Goal: Task Accomplishment & Management: Manage account settings

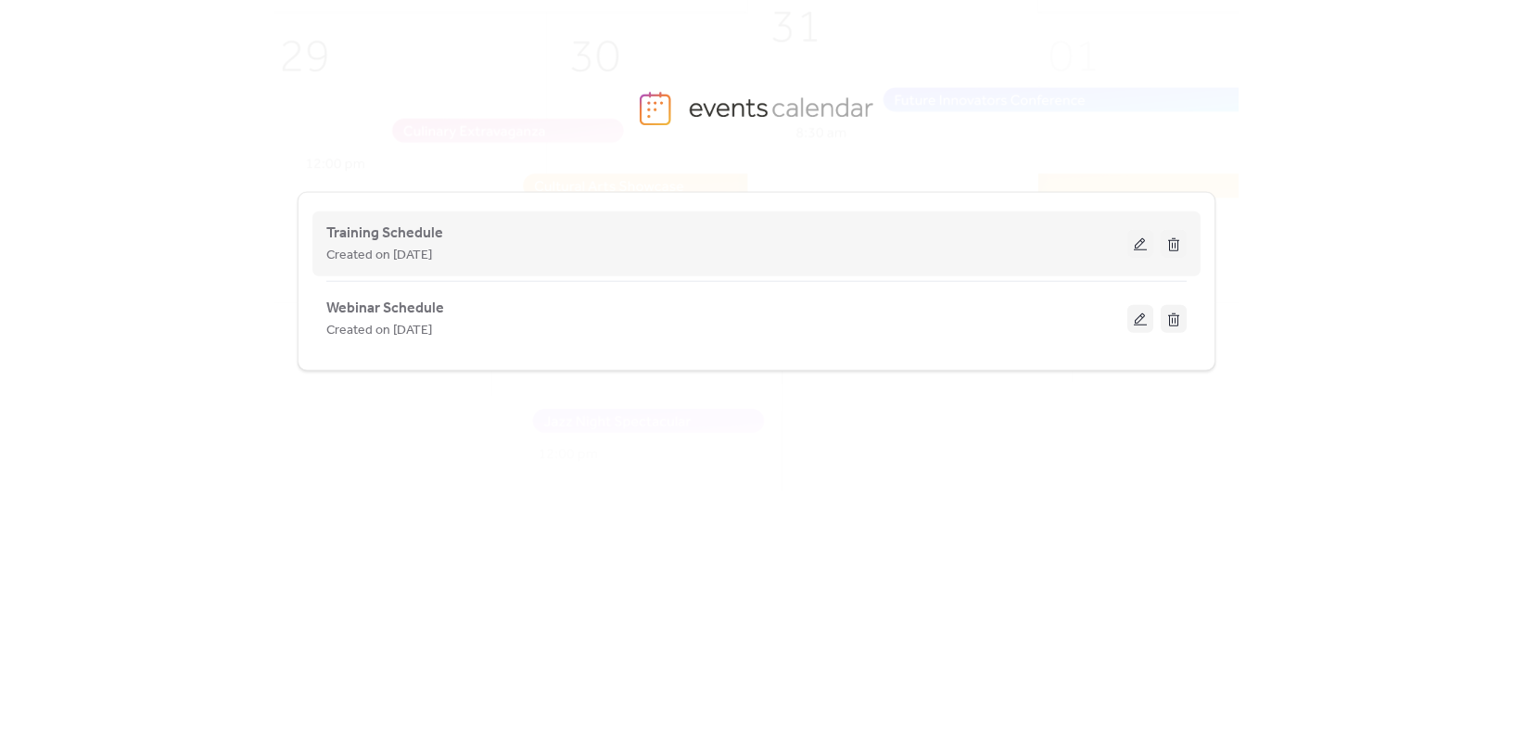
click at [472, 254] on div "Created on [DATE]" at bounding box center [726, 255] width 801 height 22
click at [383, 231] on span "Training Schedule" at bounding box center [384, 233] width 117 height 22
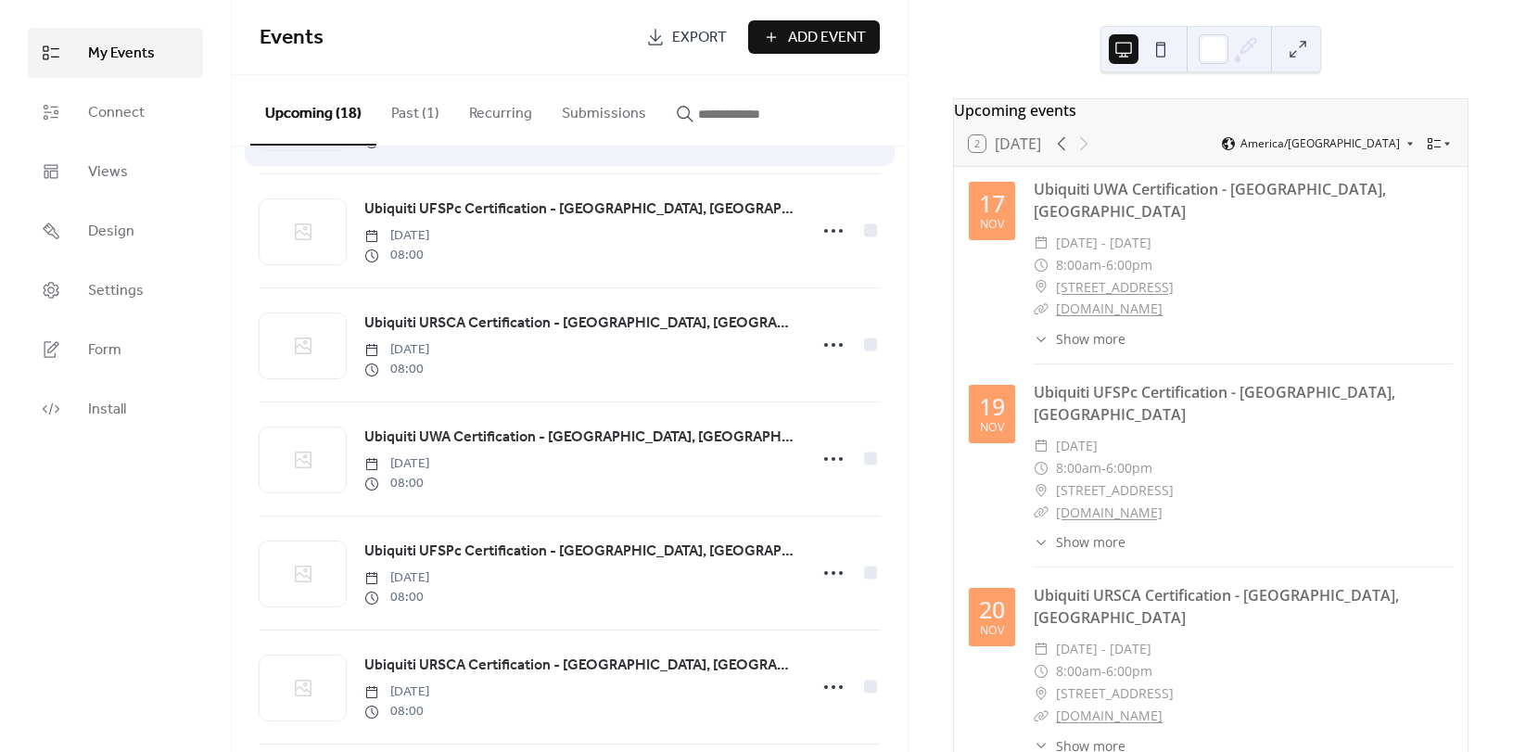
scroll to position [556, 0]
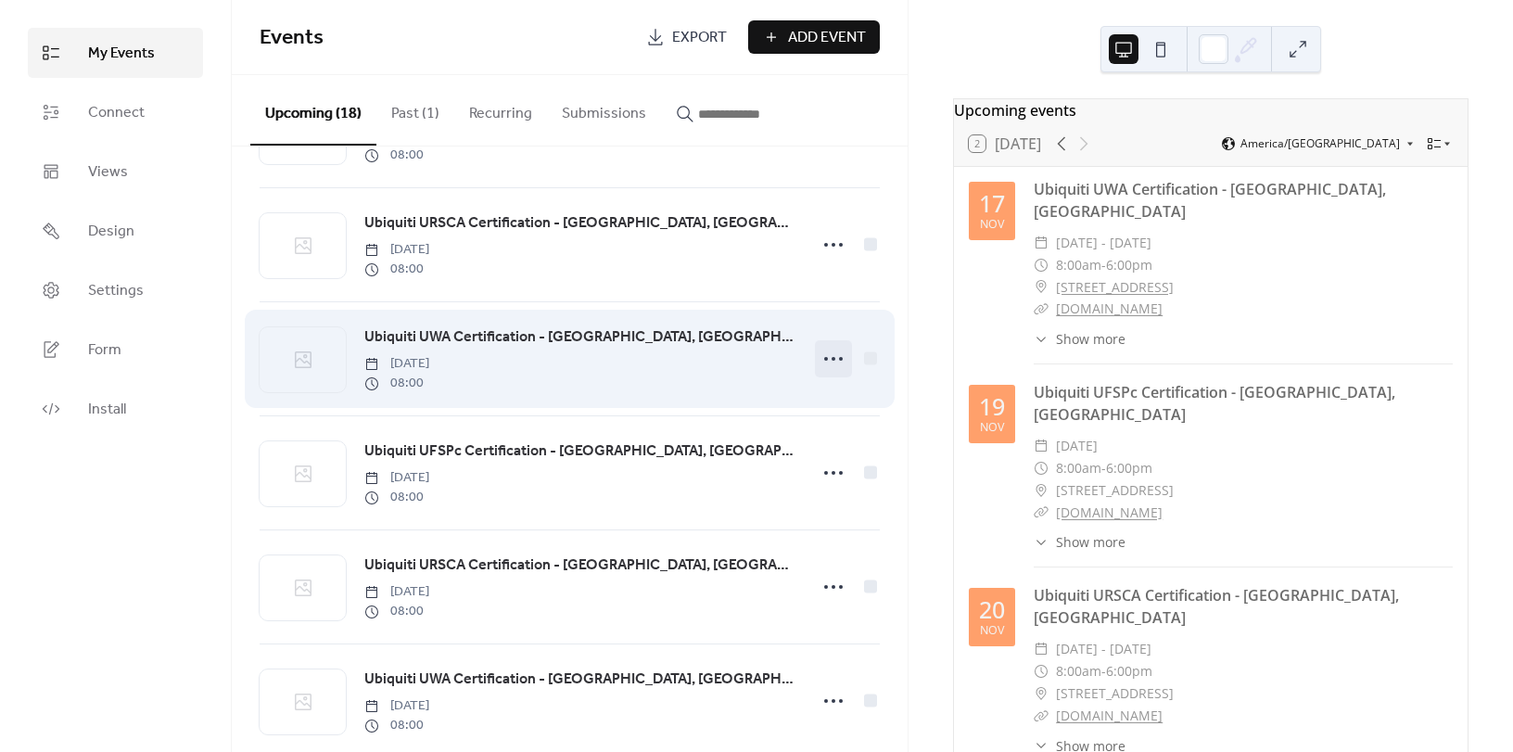
click at [833, 362] on icon at bounding box center [834, 359] width 30 height 30
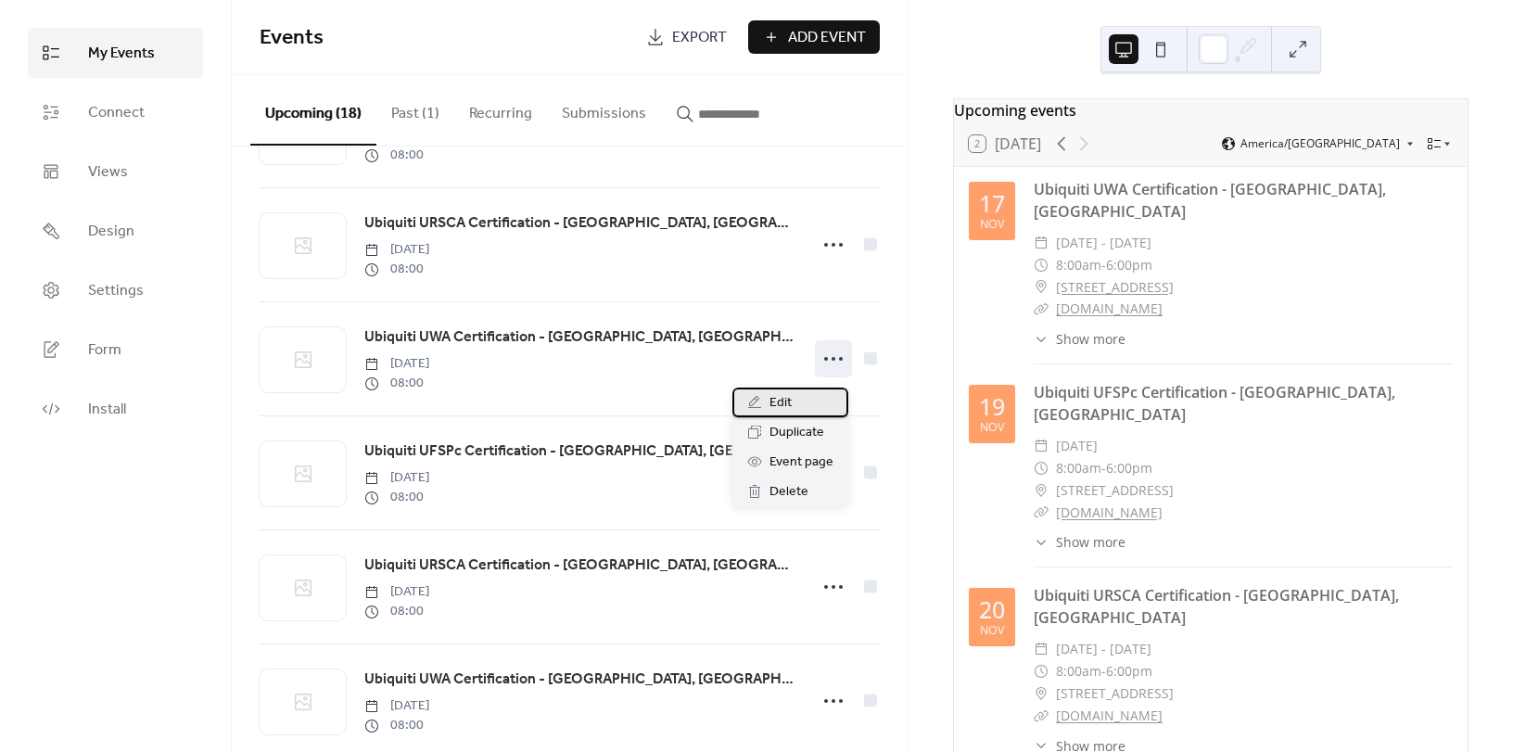
click at [773, 404] on span "Edit" at bounding box center [780, 403] width 22 height 22
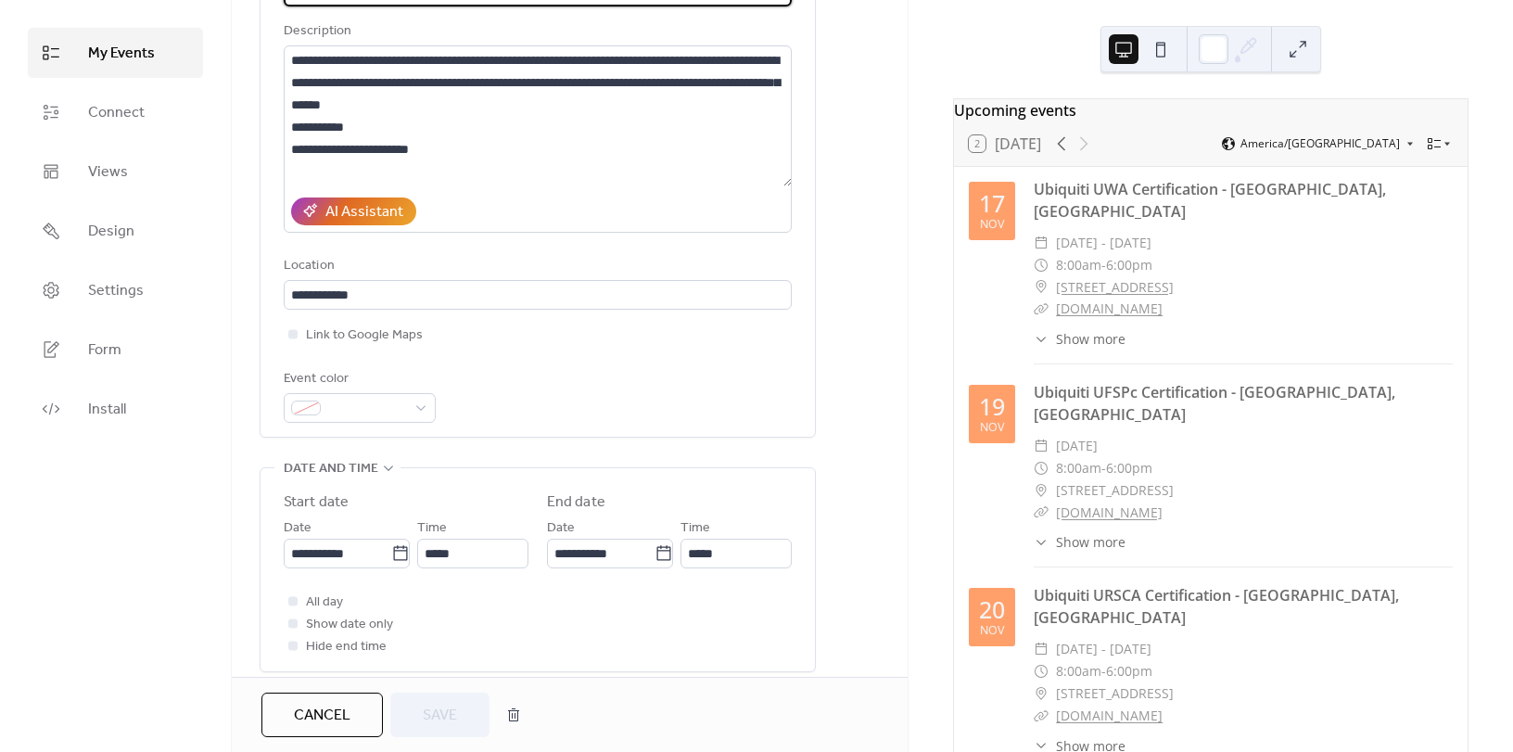
scroll to position [185, 0]
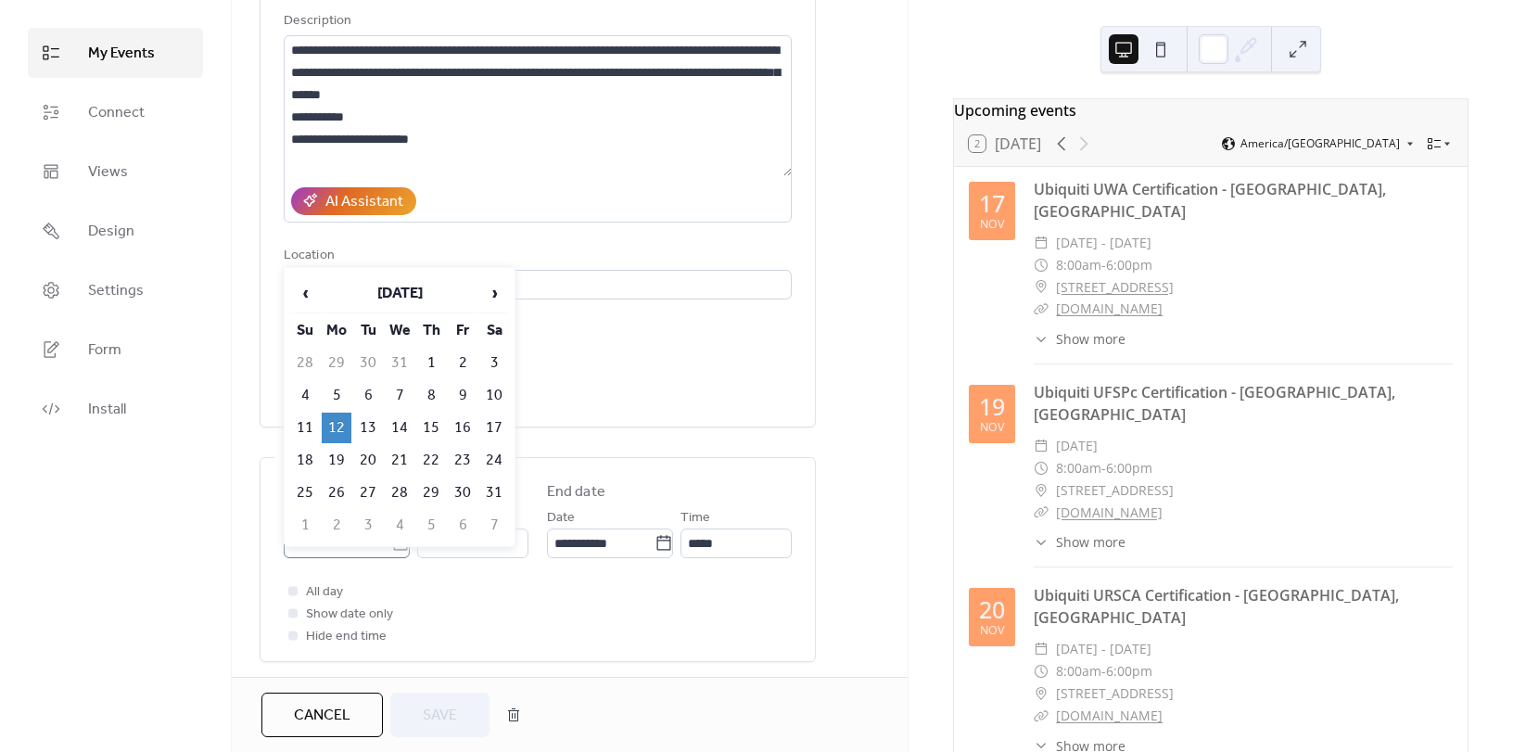
click at [393, 542] on icon at bounding box center [400, 543] width 19 height 19
click at [391, 542] on input "**********" at bounding box center [338, 543] width 108 height 30
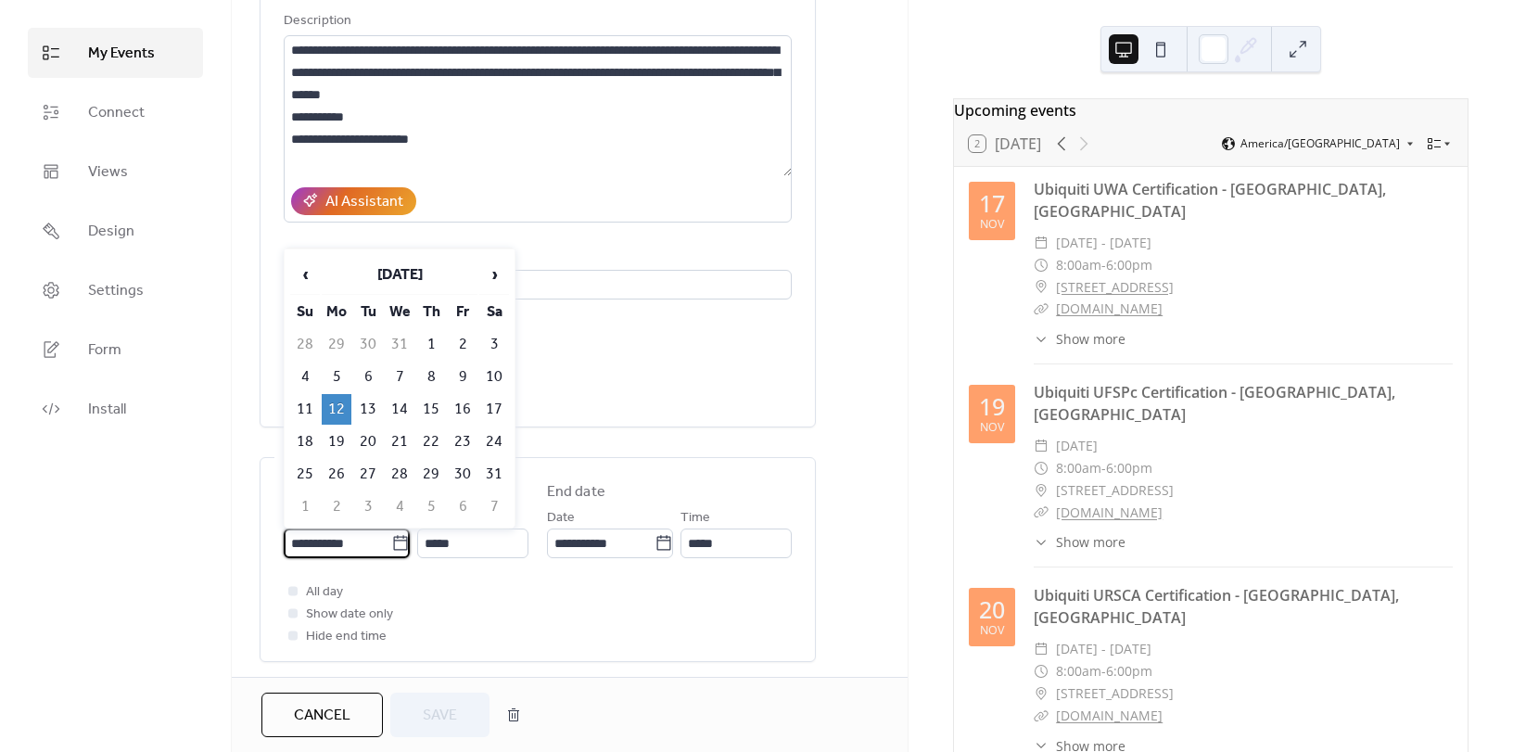
click at [326, 448] on td "19" at bounding box center [337, 441] width 30 height 31
type input "**********"
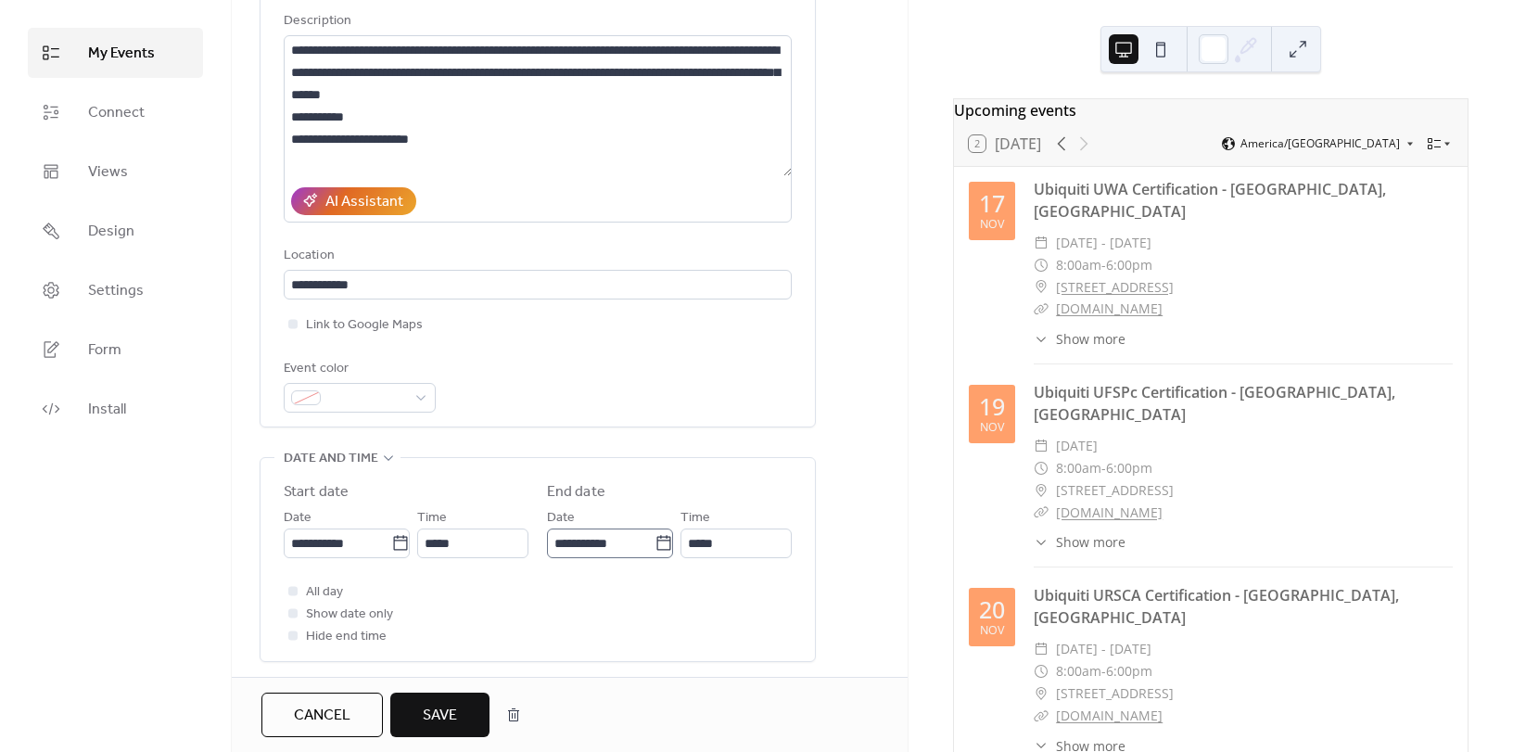
click at [655, 544] on icon at bounding box center [664, 543] width 19 height 19
click at [655, 544] on input "**********" at bounding box center [601, 543] width 108 height 30
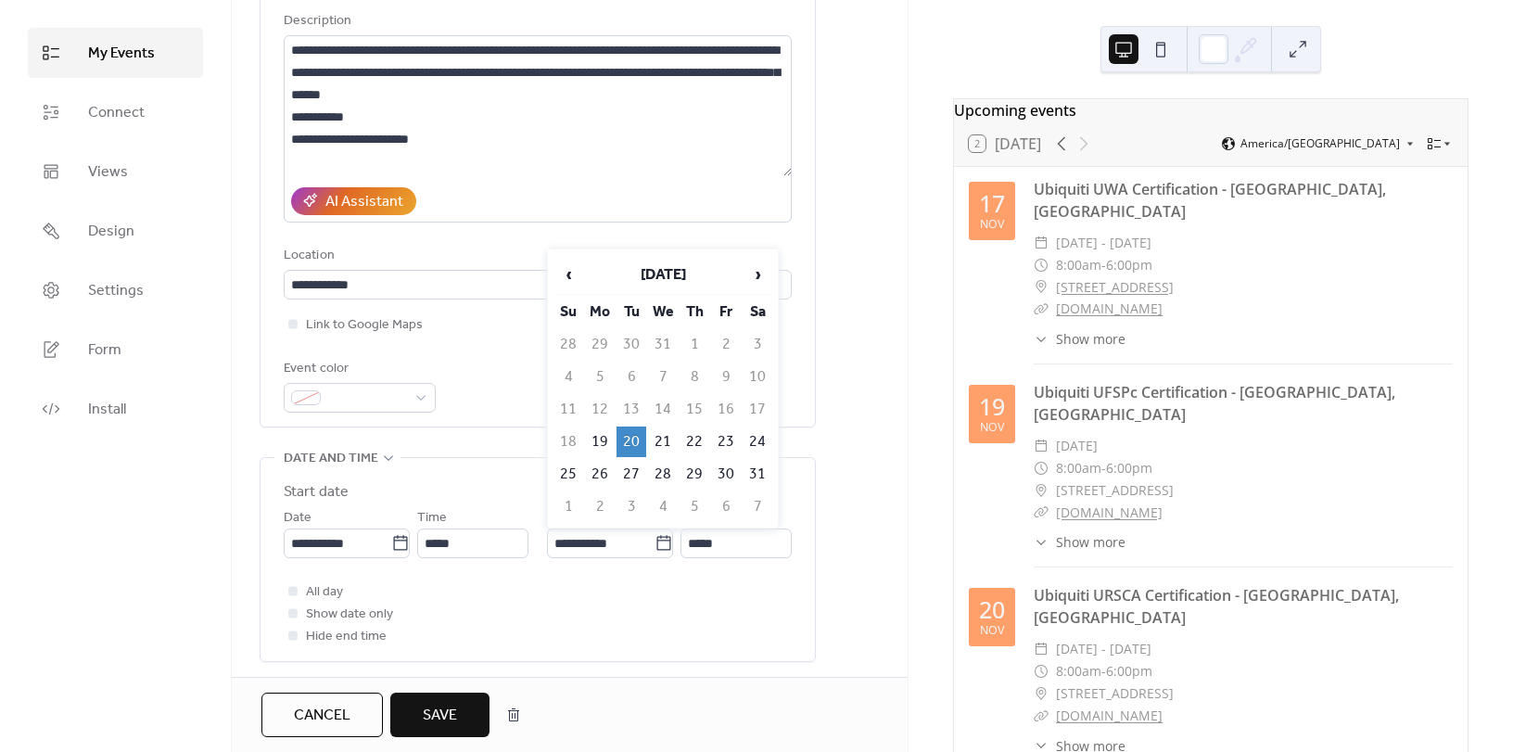
click at [641, 434] on td "20" at bounding box center [631, 441] width 30 height 31
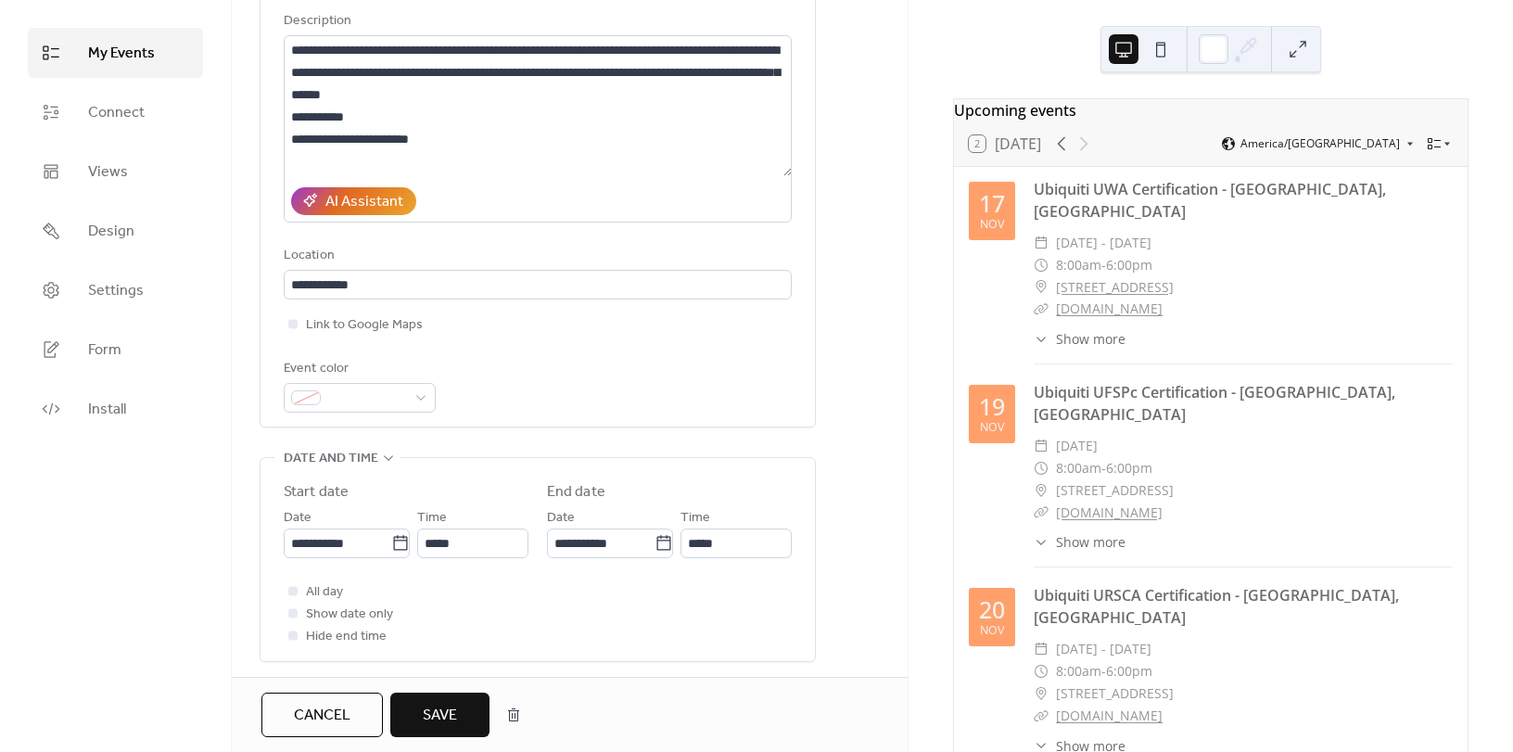
click at [439, 718] on span "Save" at bounding box center [440, 716] width 34 height 22
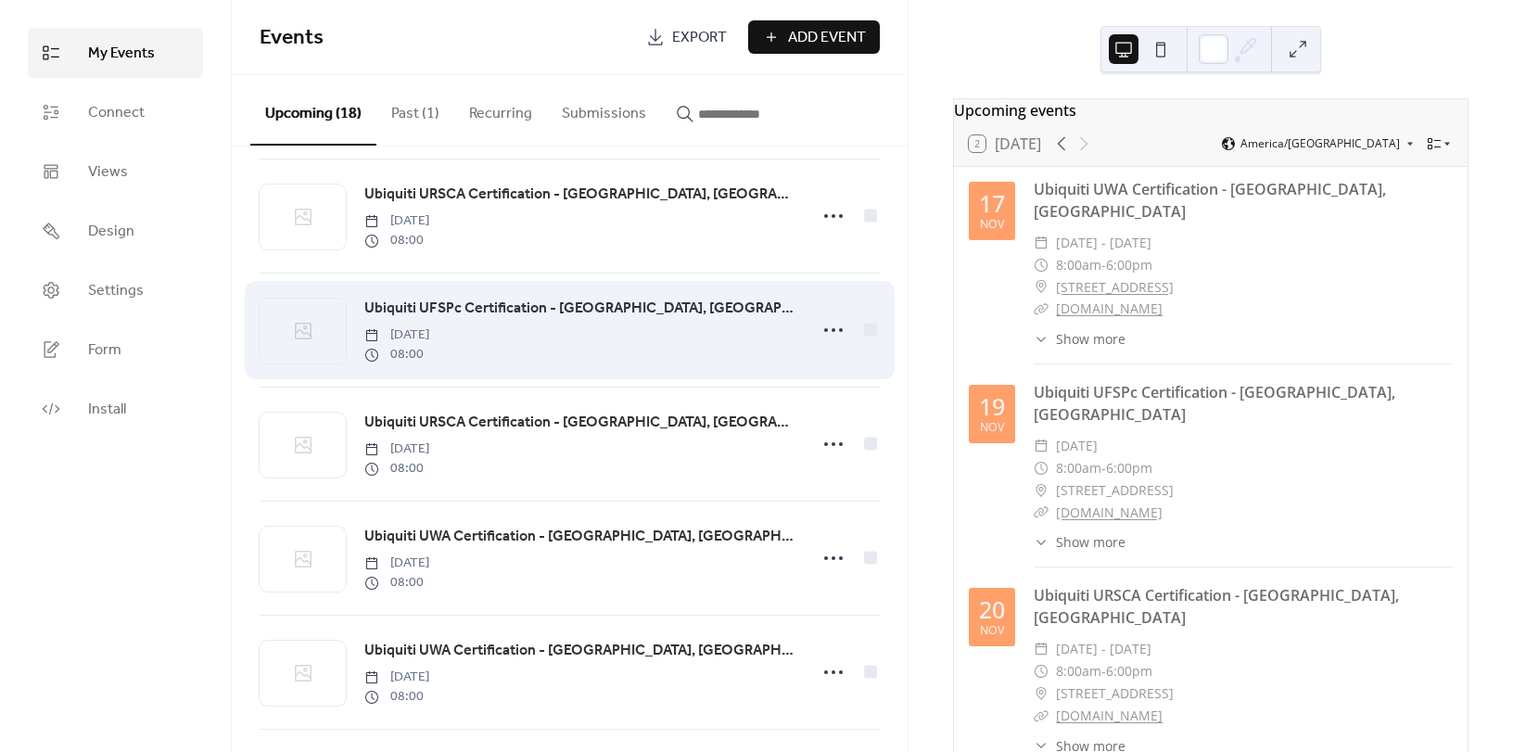
scroll to position [556, 0]
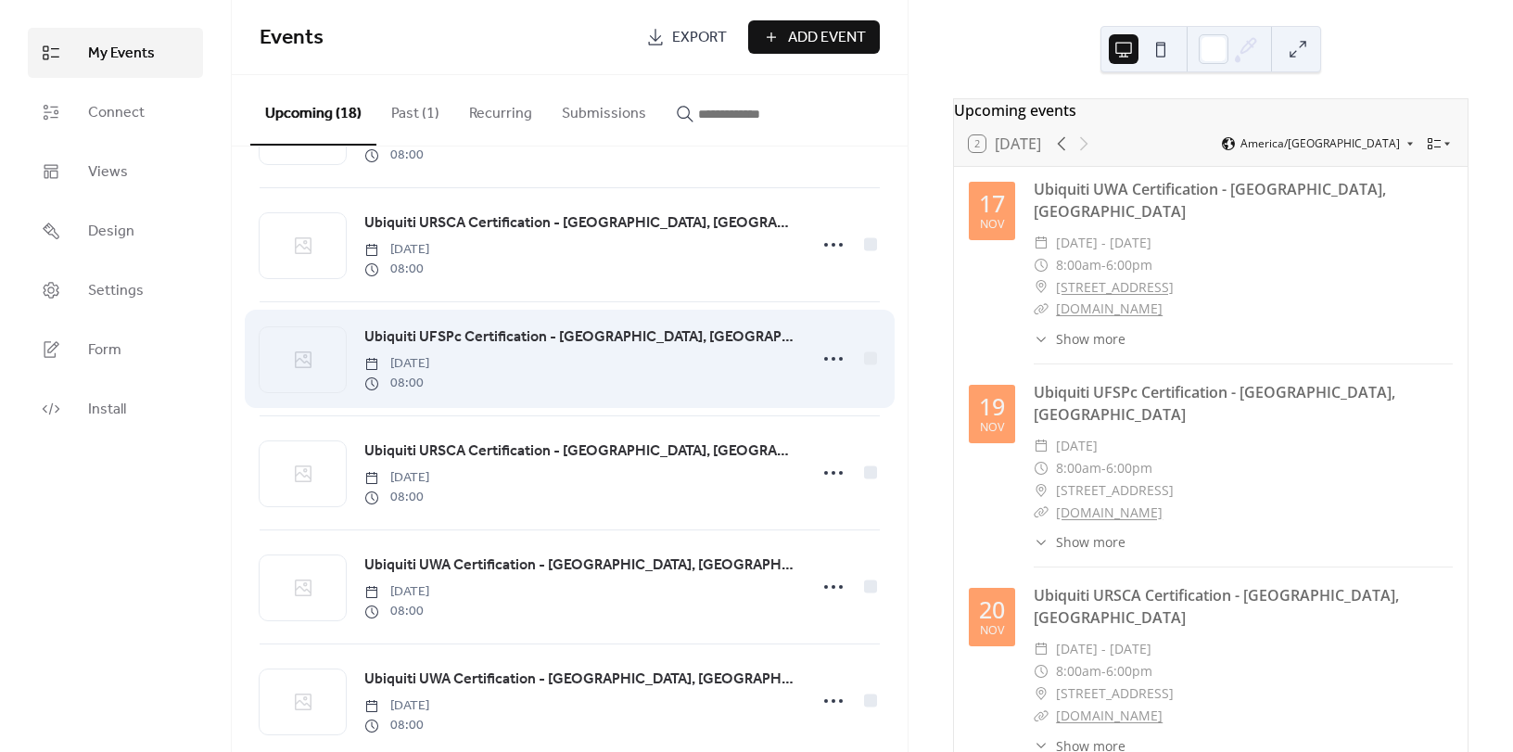
click at [612, 368] on div "Ubiquiti UFSPc Certification - [GEOGRAPHIC_DATA], [GEOGRAPHIC_DATA] [DATE] 08:00" at bounding box center [580, 358] width 432 height 67
click at [835, 360] on icon at bounding box center [834, 359] width 30 height 30
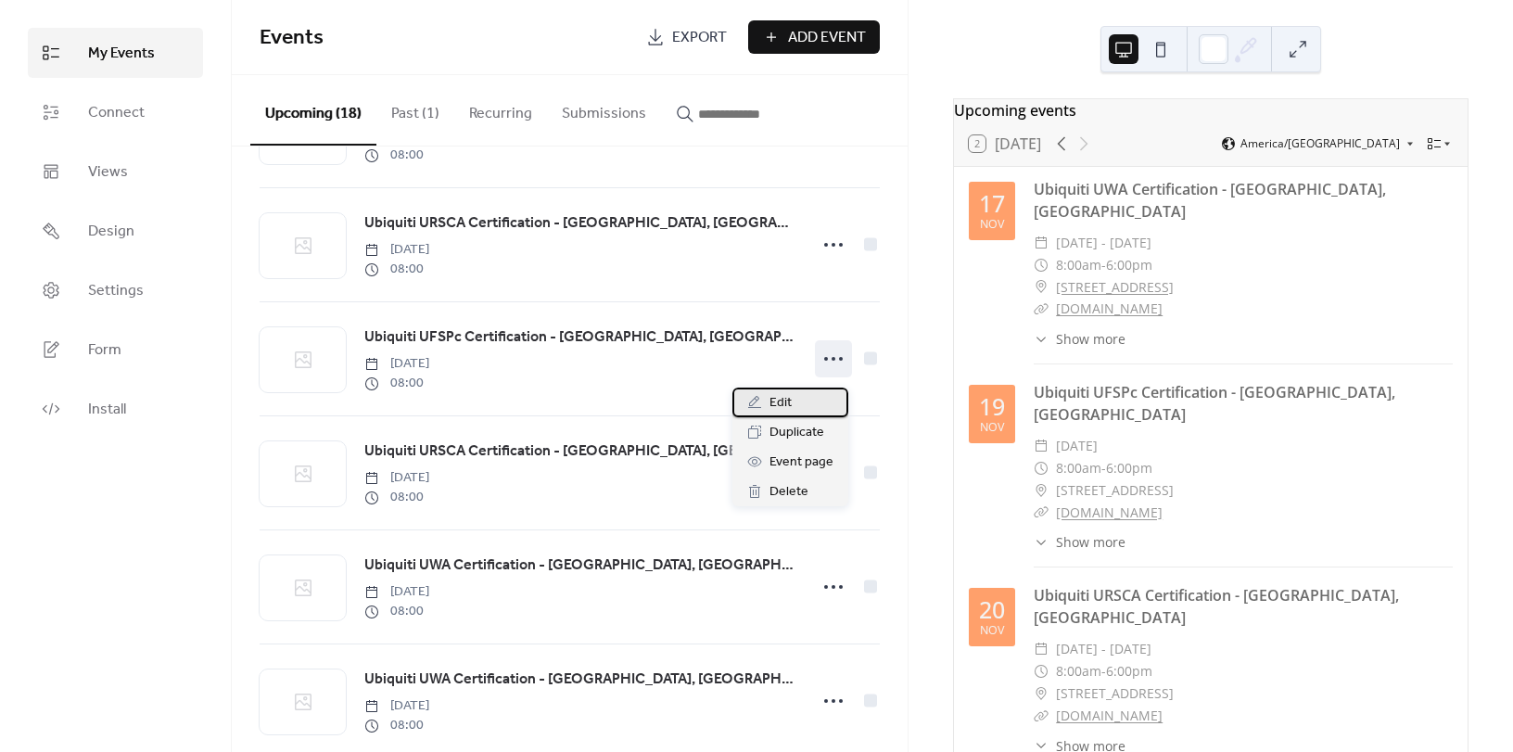
click at [775, 396] on span "Edit" at bounding box center [780, 403] width 22 height 22
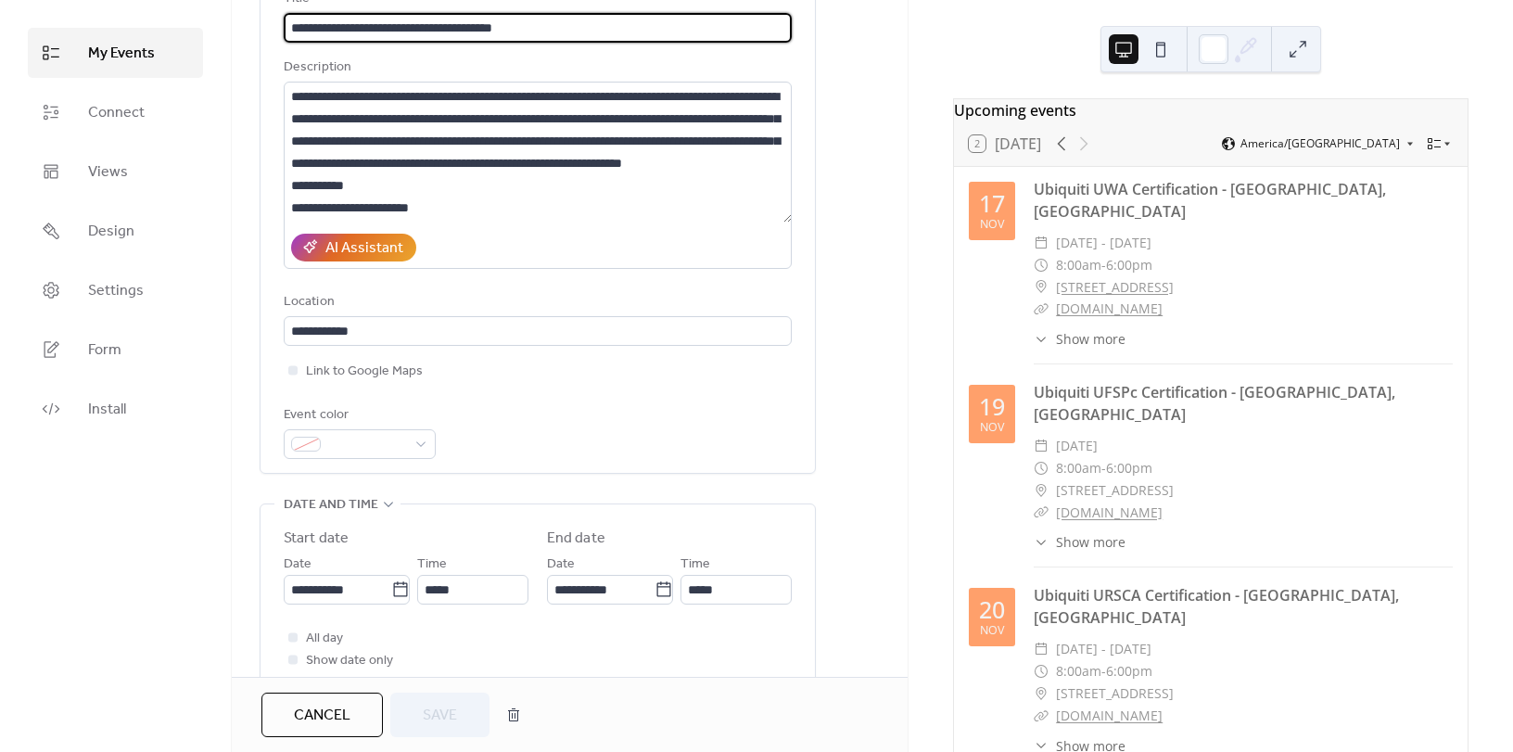
scroll to position [278, 0]
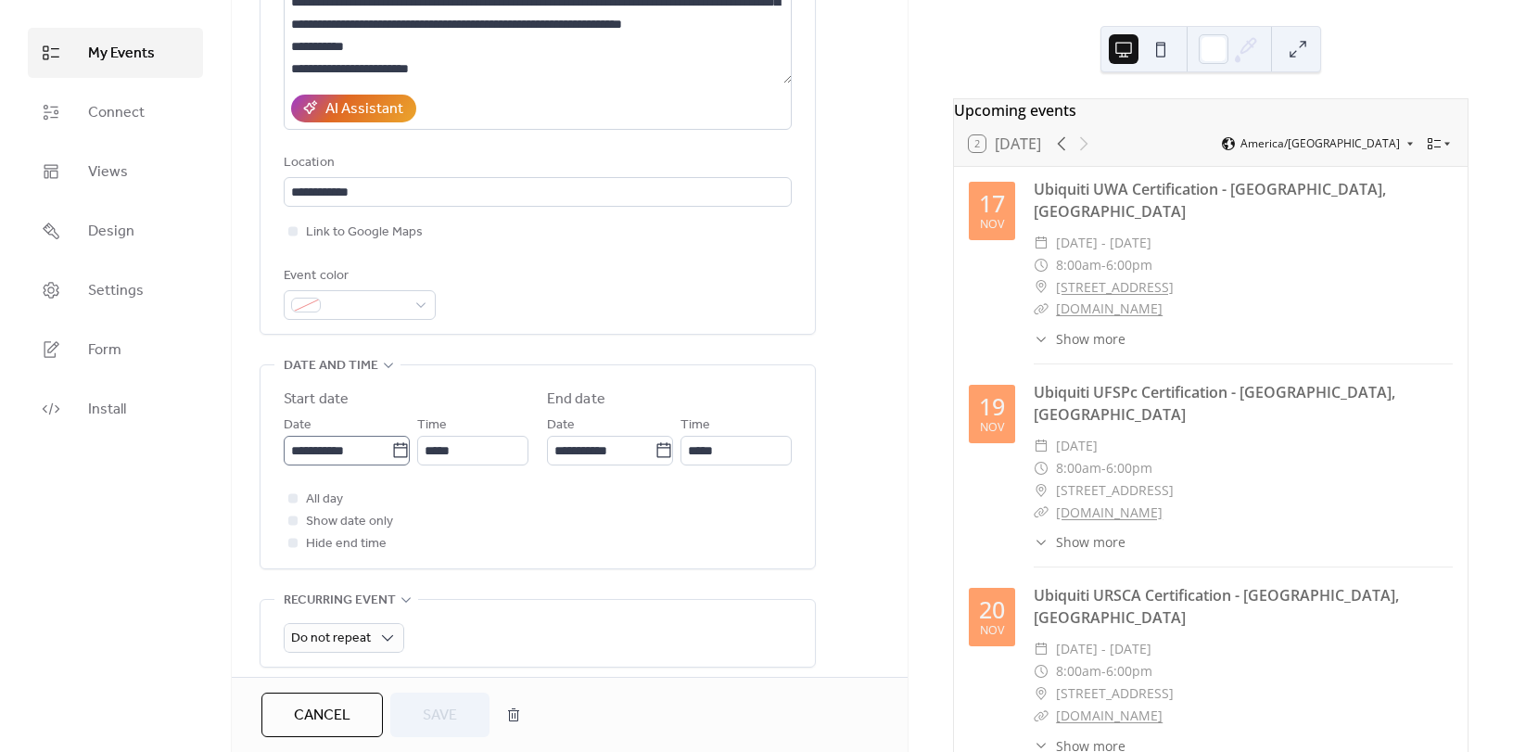
click at [393, 448] on icon at bounding box center [400, 449] width 14 height 15
click at [391, 448] on input "**********" at bounding box center [338, 451] width 108 height 30
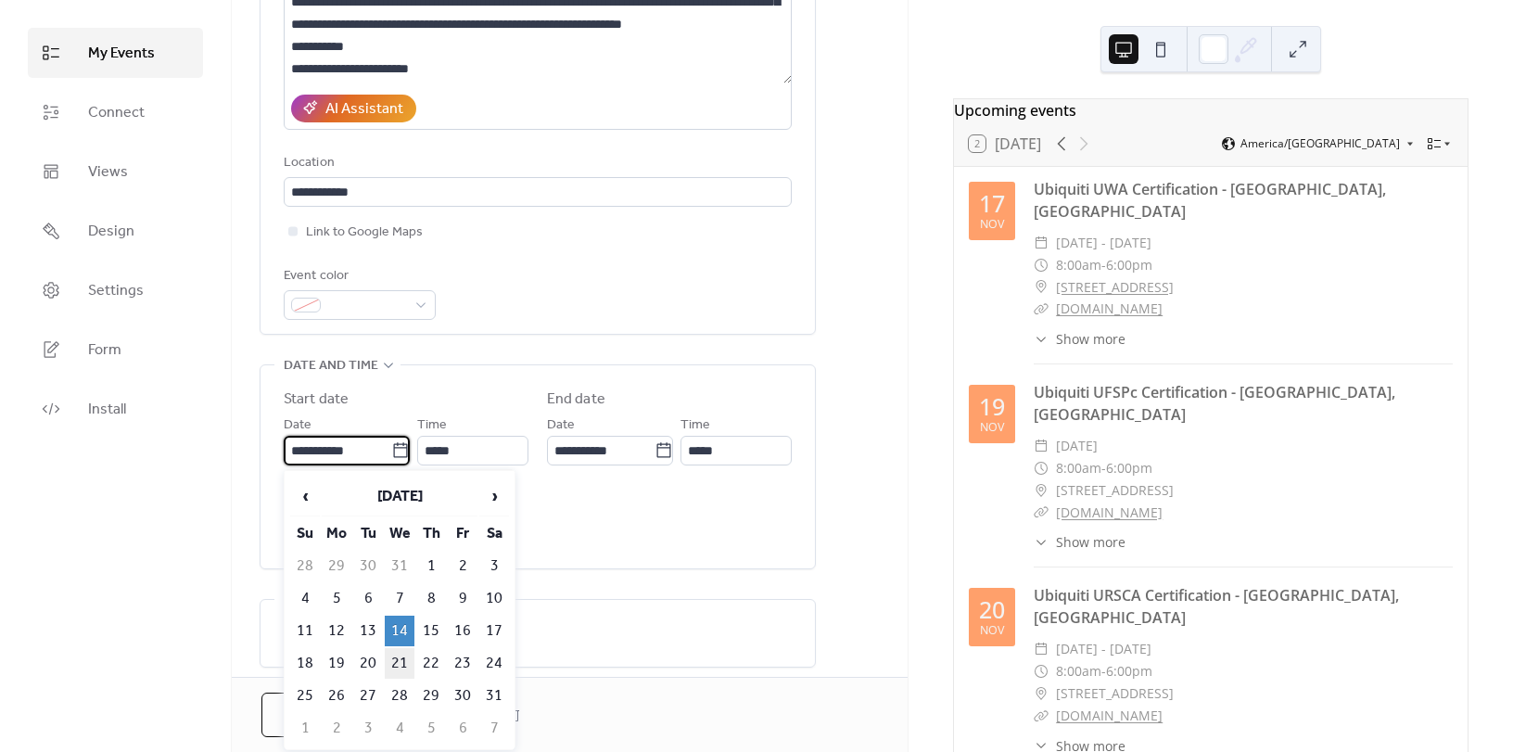
click at [400, 656] on td "21" at bounding box center [400, 663] width 30 height 31
type input "**********"
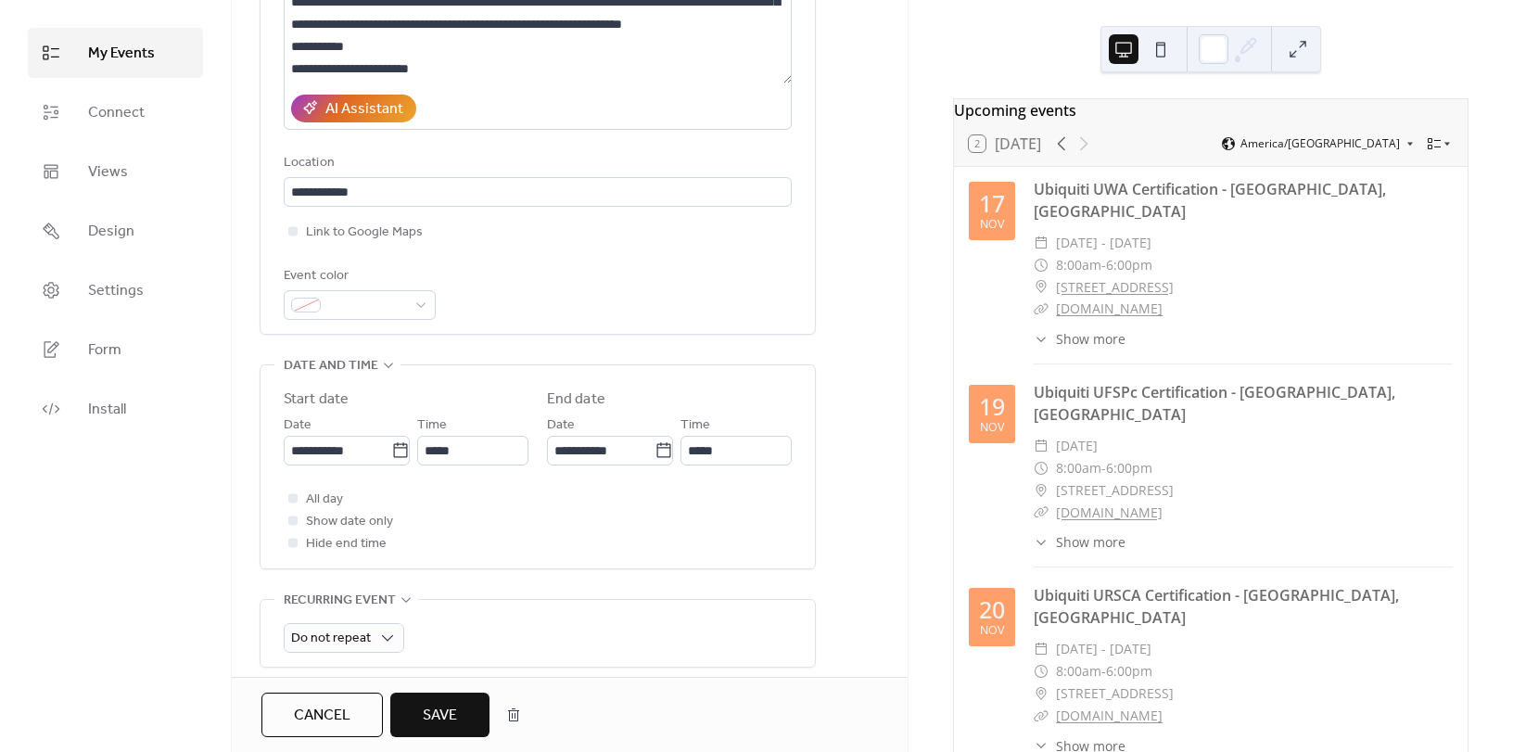
click at [451, 714] on span "Save" at bounding box center [440, 716] width 34 height 22
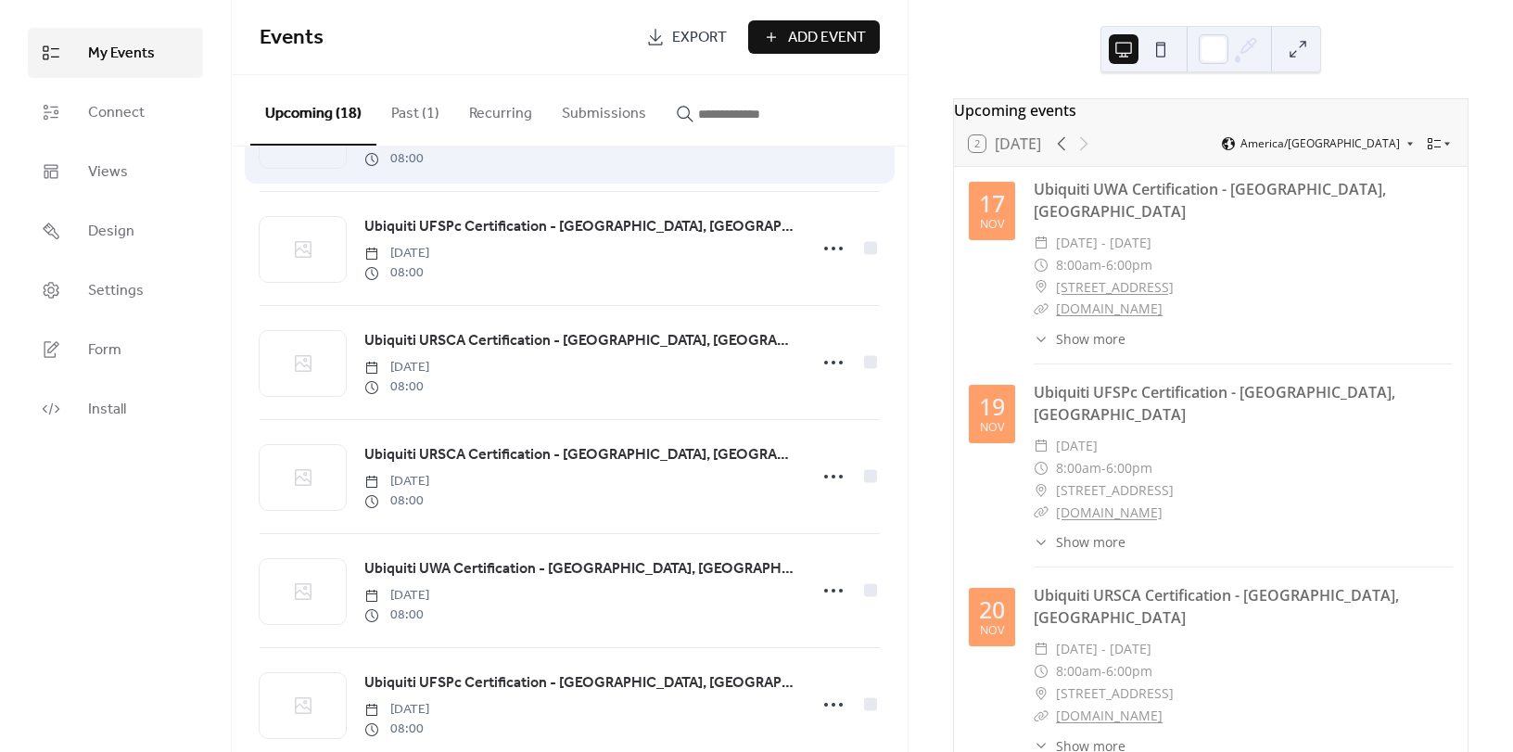
scroll to position [464, 0]
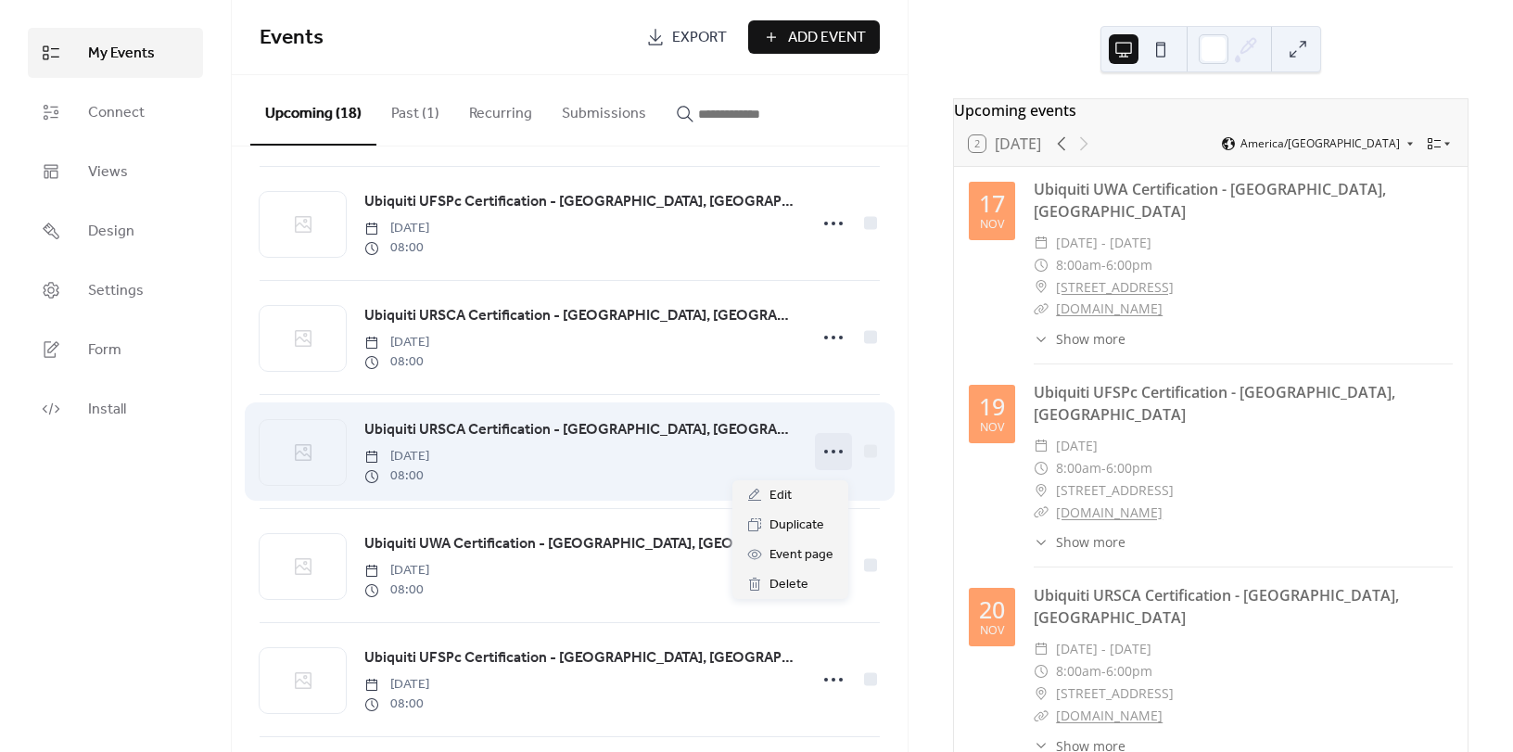
click at [832, 453] on circle at bounding box center [834, 452] width 4 height 4
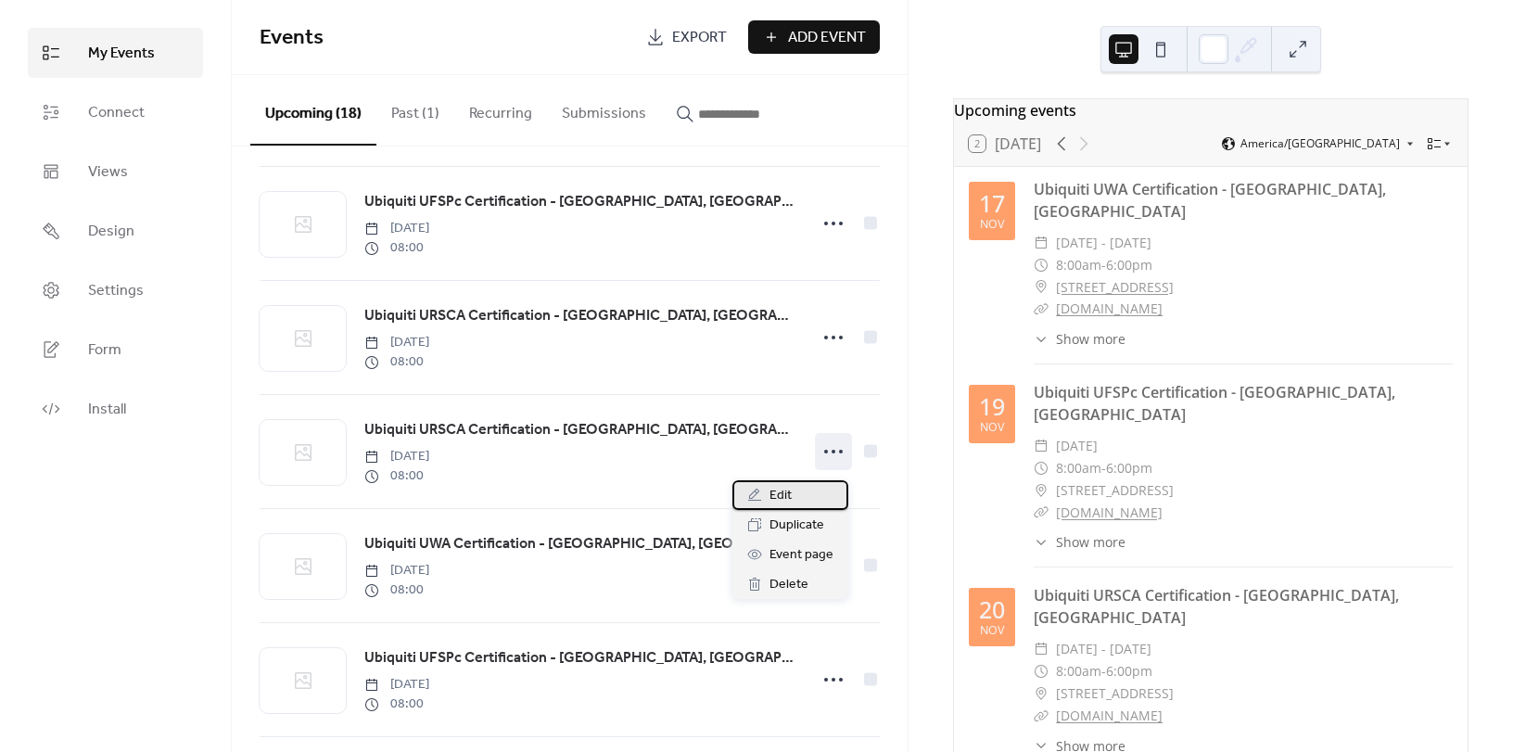
click at [789, 501] on span "Edit" at bounding box center [780, 496] width 22 height 22
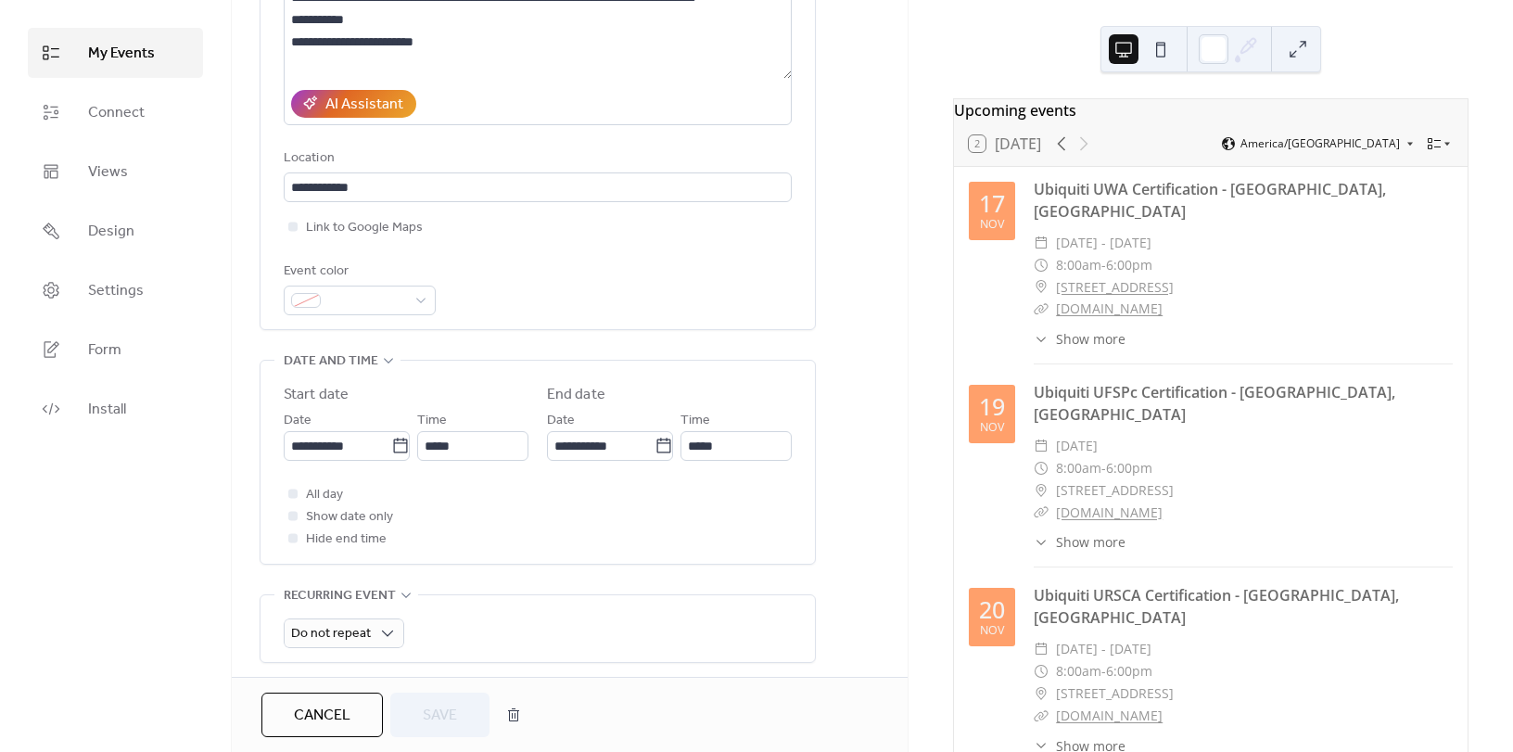
scroll to position [371, 0]
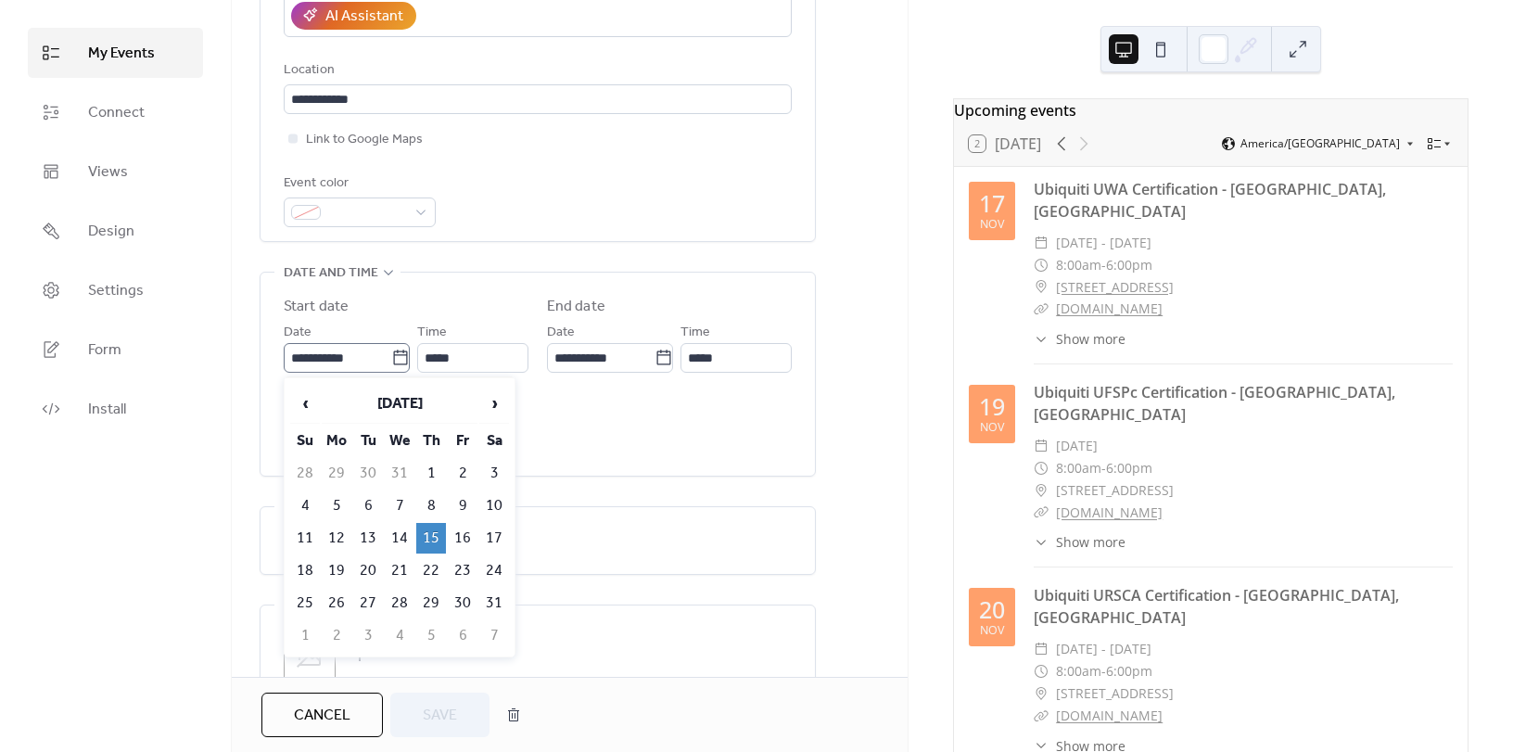
click at [391, 353] on icon at bounding box center [400, 358] width 19 height 19
click at [387, 353] on input "**********" at bounding box center [338, 358] width 108 height 30
click at [441, 569] on td "22" at bounding box center [431, 570] width 30 height 31
type input "**********"
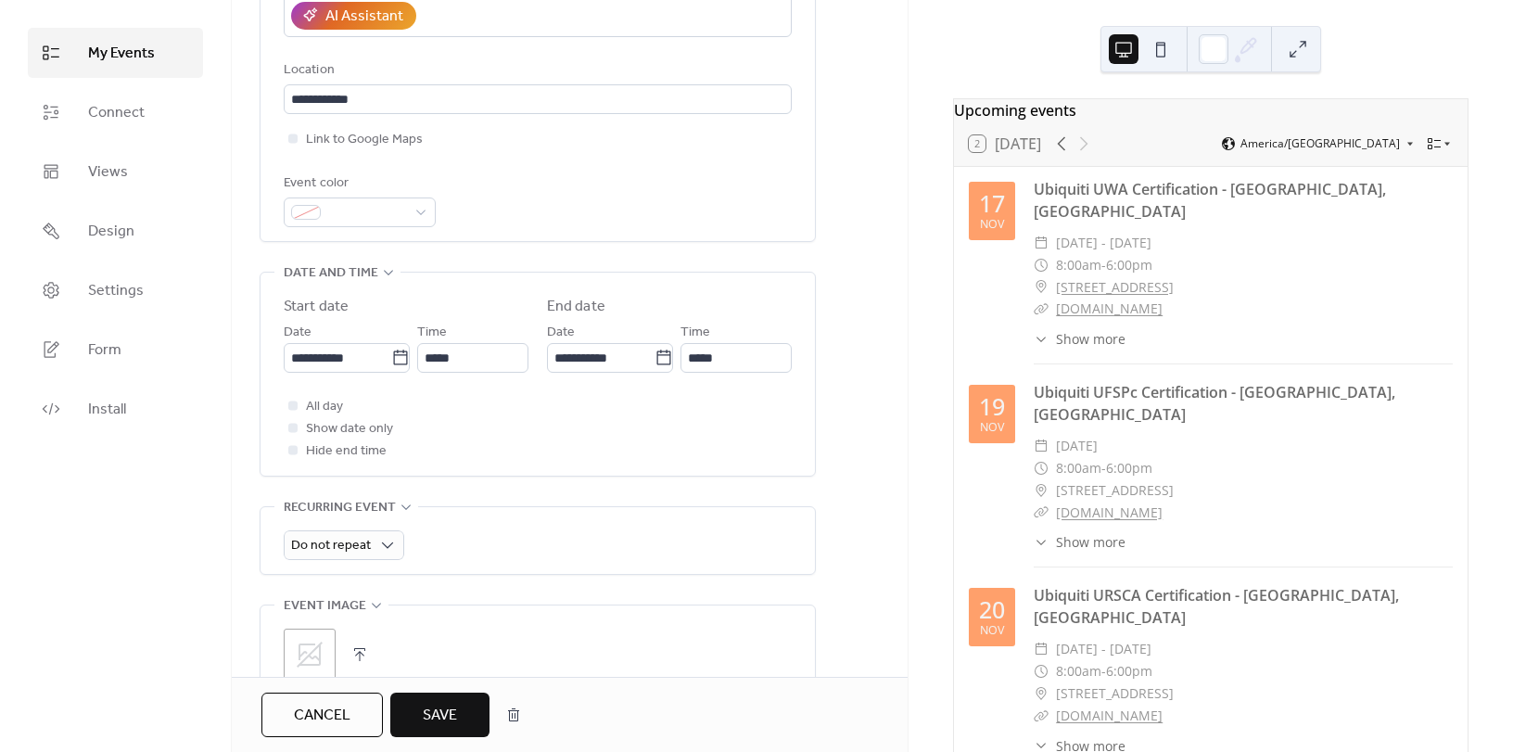
click at [448, 705] on span "Save" at bounding box center [440, 716] width 34 height 22
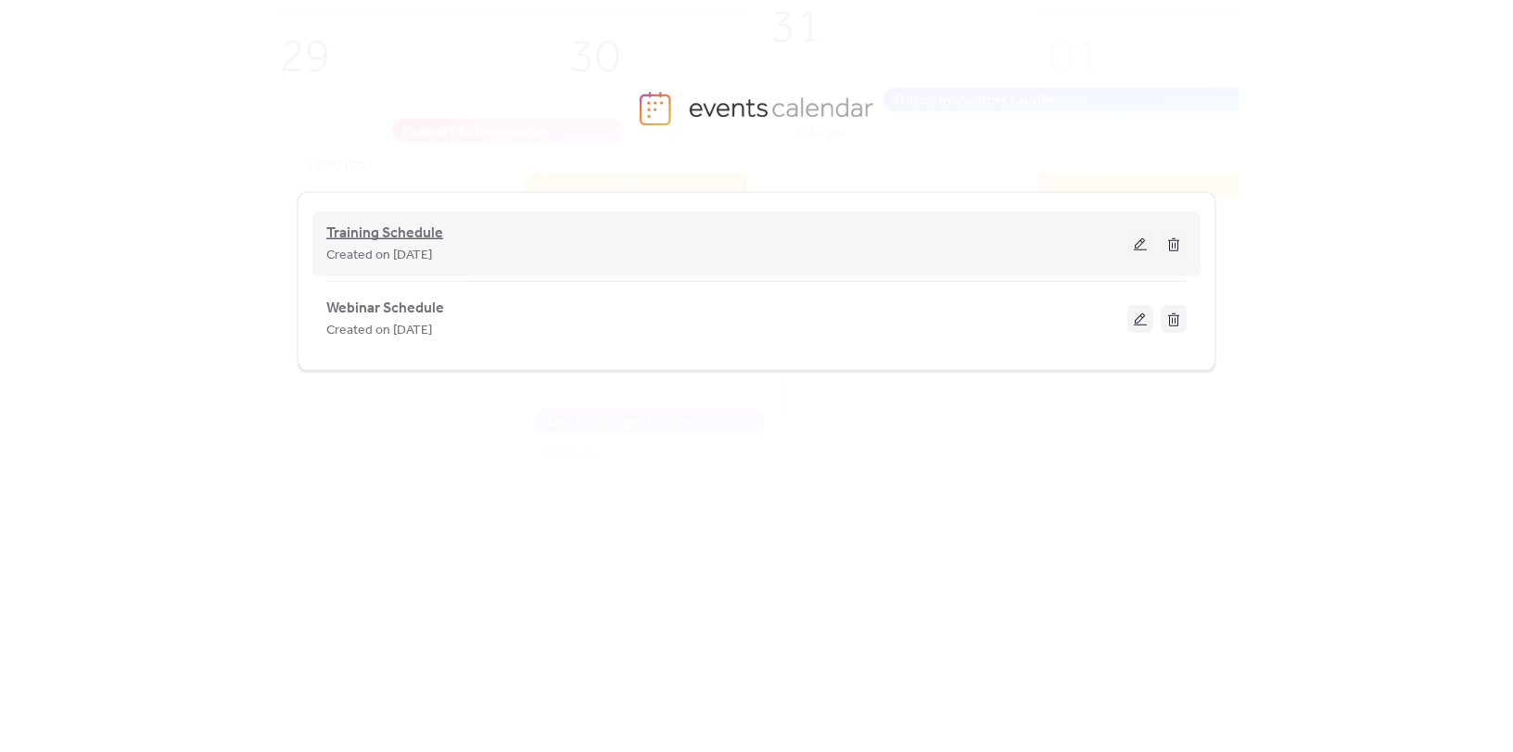
click at [418, 230] on span "Training Schedule" at bounding box center [384, 233] width 117 height 22
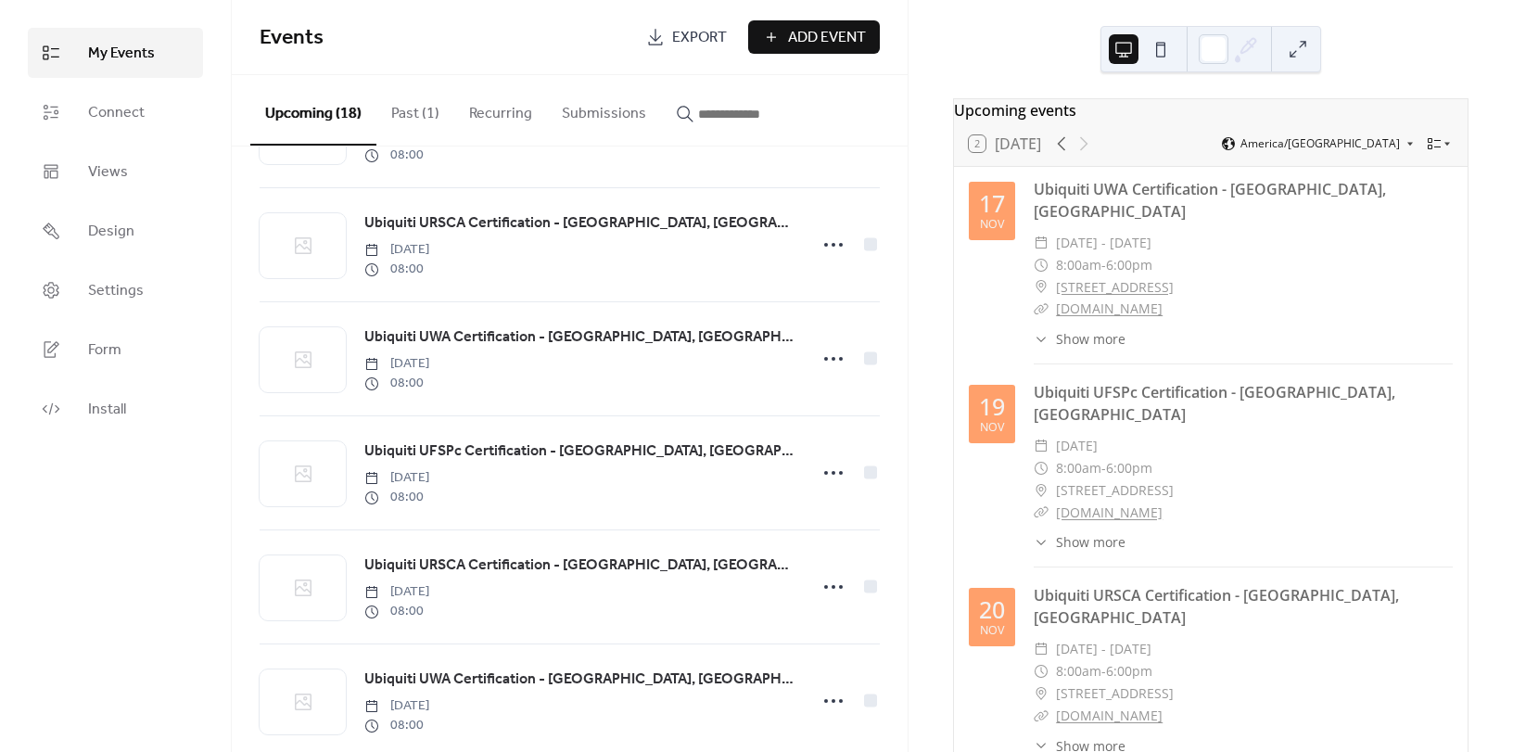
click at [1096, 300] on link "[DOMAIN_NAME]" at bounding box center [1109, 308] width 107 height 18
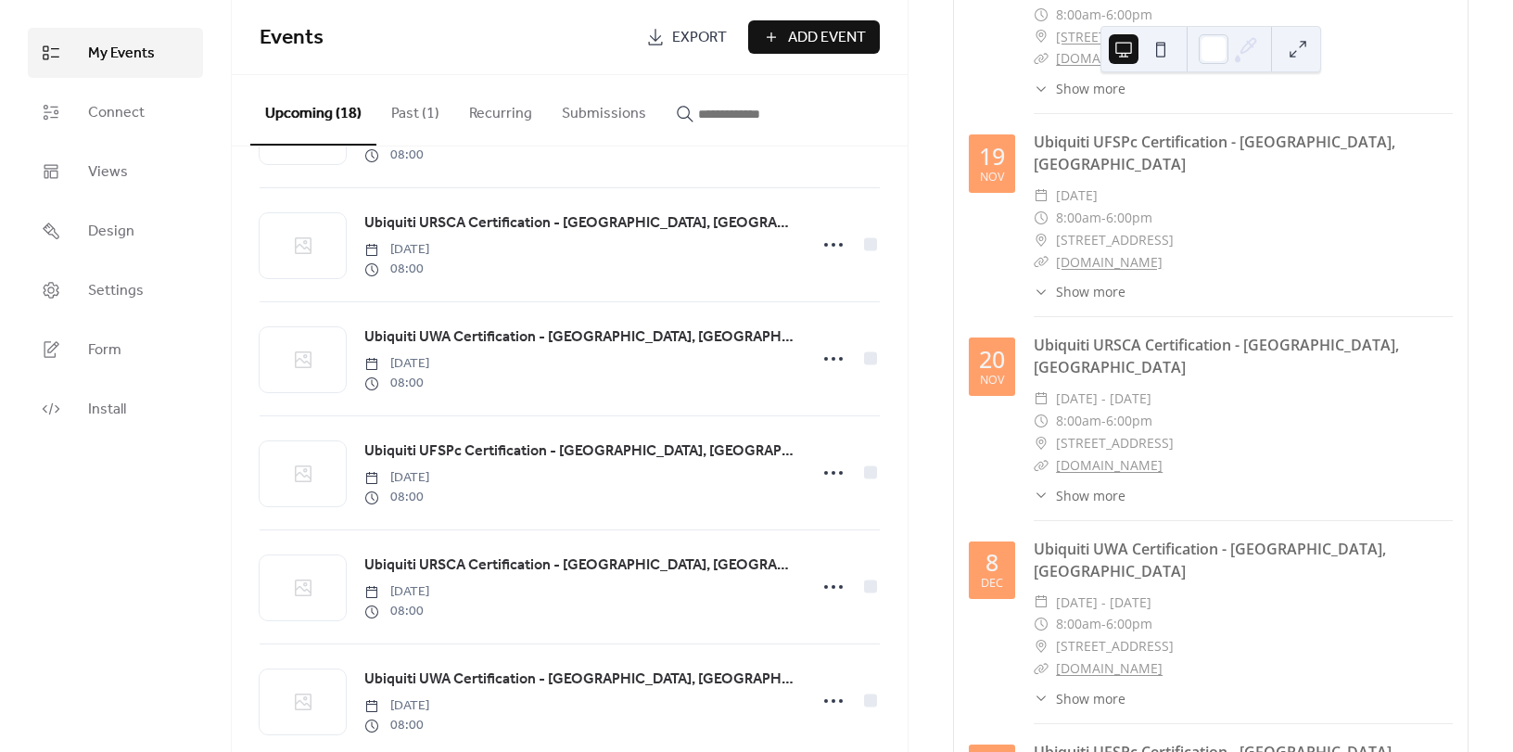
scroll to position [278, 0]
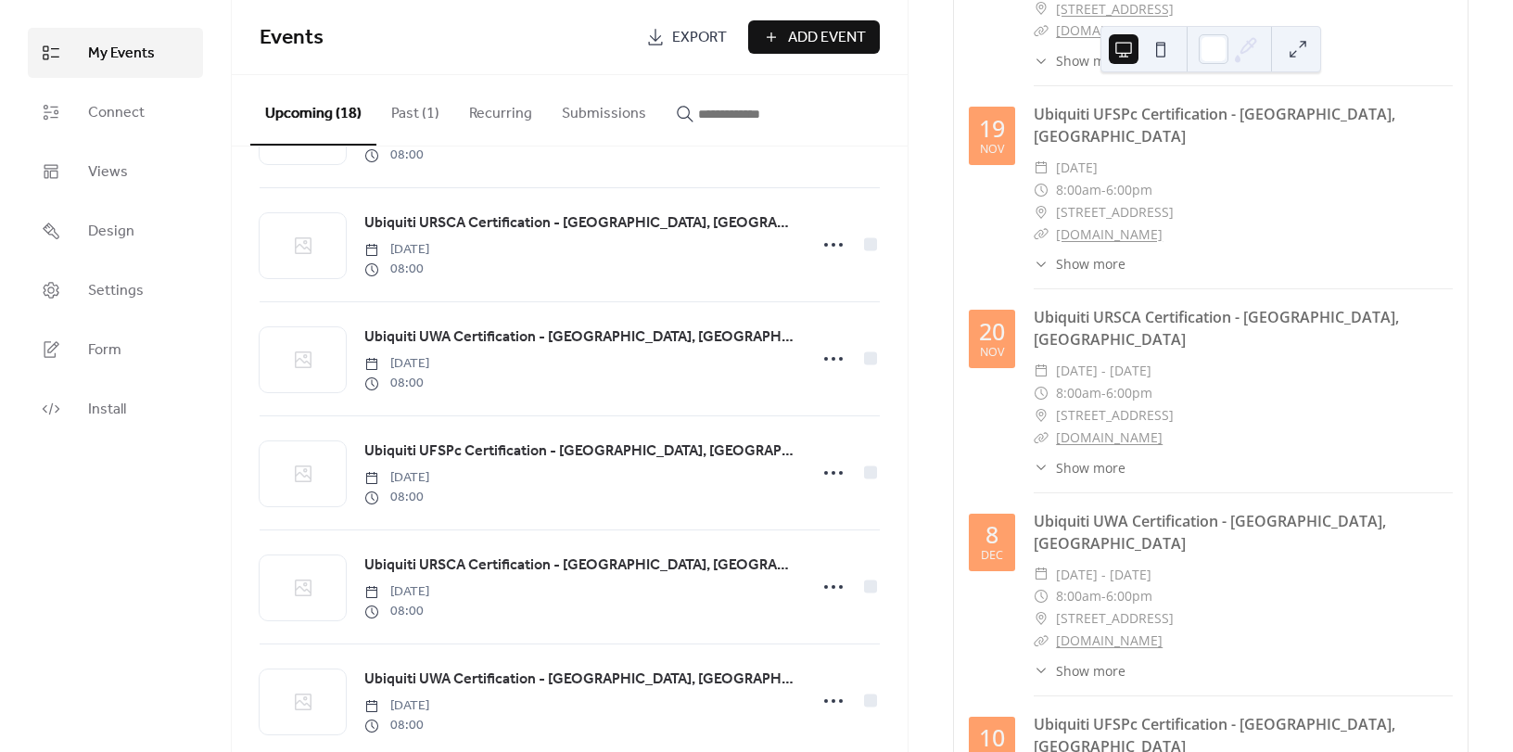
click at [1124, 631] on link "[DOMAIN_NAME]" at bounding box center [1109, 640] width 107 height 18
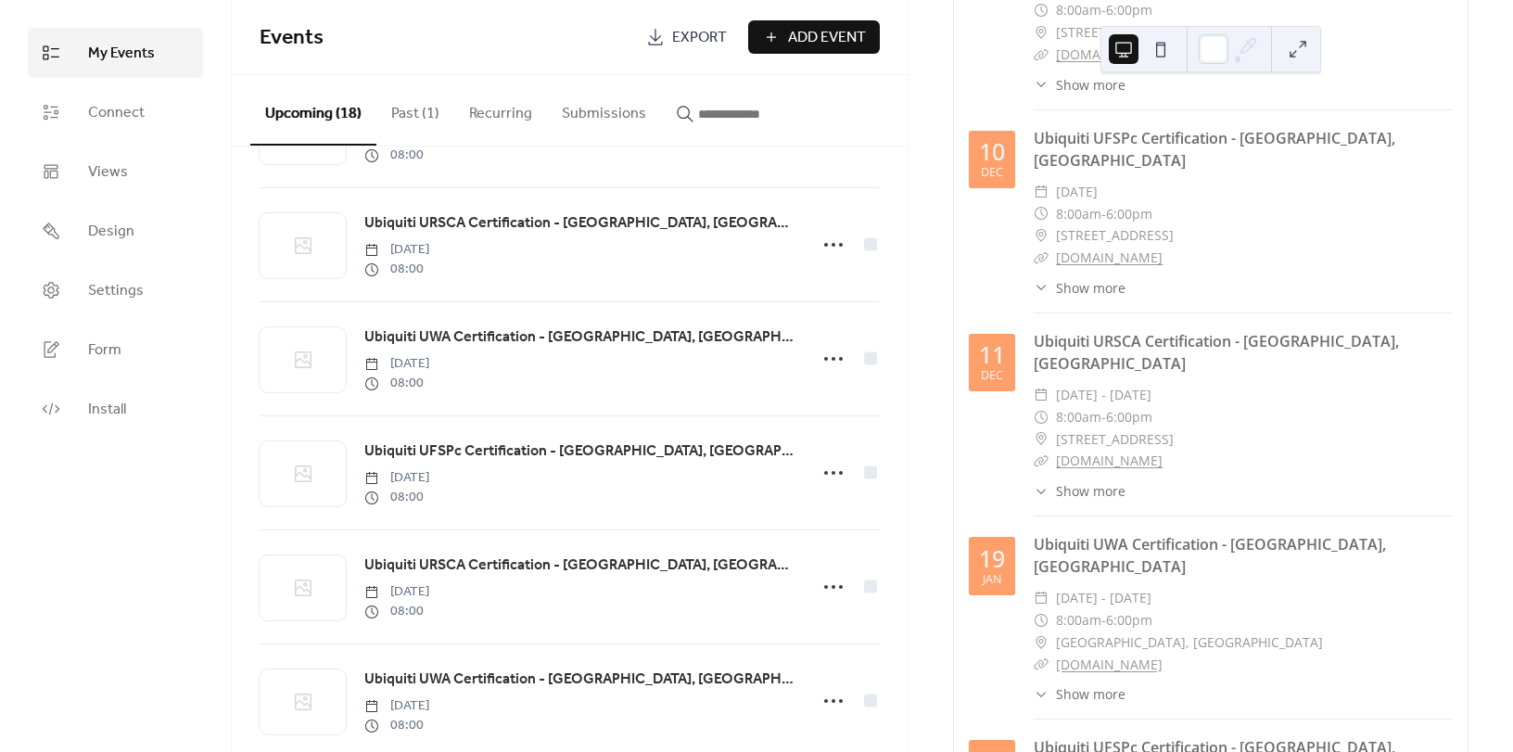
scroll to position [927, 0]
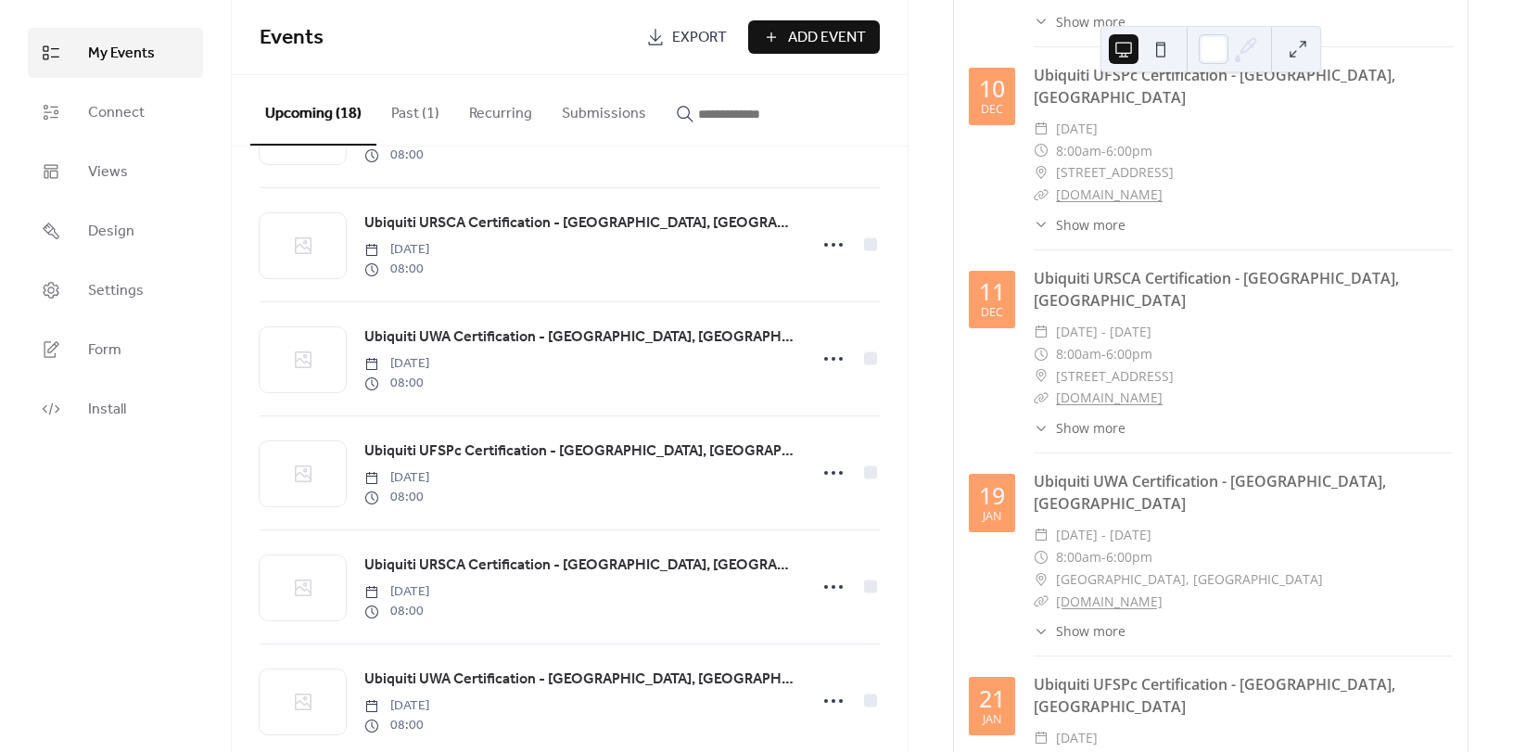
click at [1108, 592] on link "[DOMAIN_NAME]" at bounding box center [1109, 601] width 107 height 18
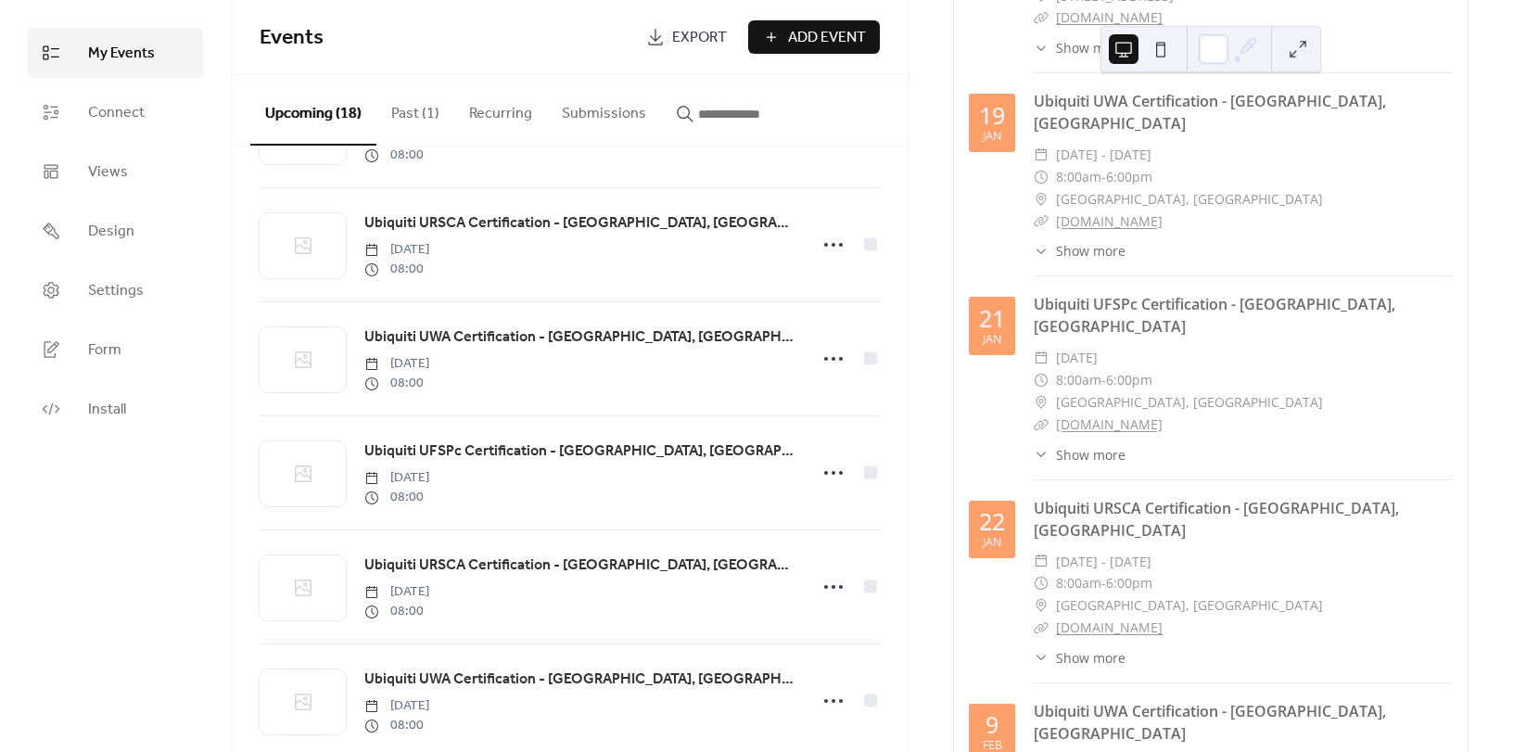
scroll to position [1483, 0]
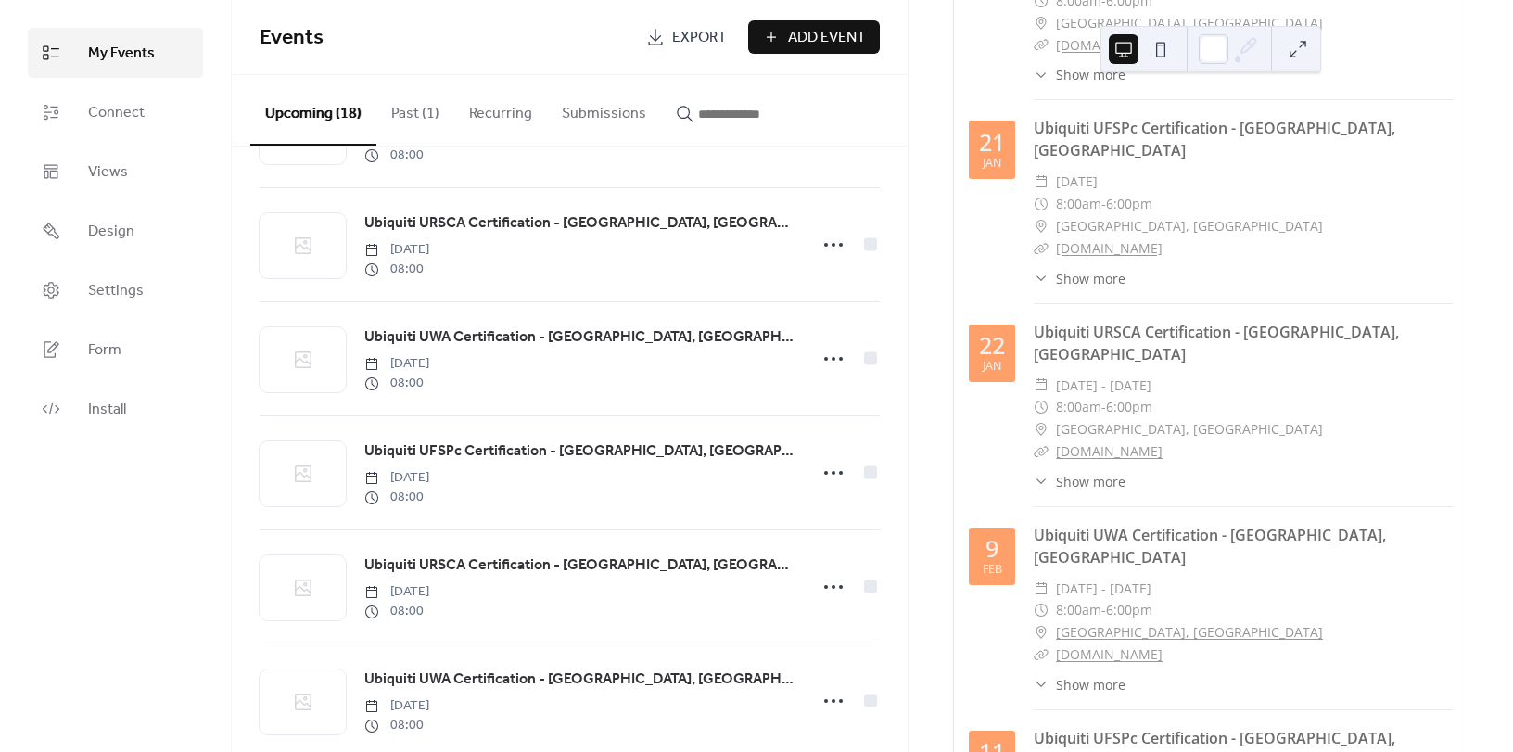
click at [1107, 645] on link "[DOMAIN_NAME]" at bounding box center [1109, 654] width 107 height 18
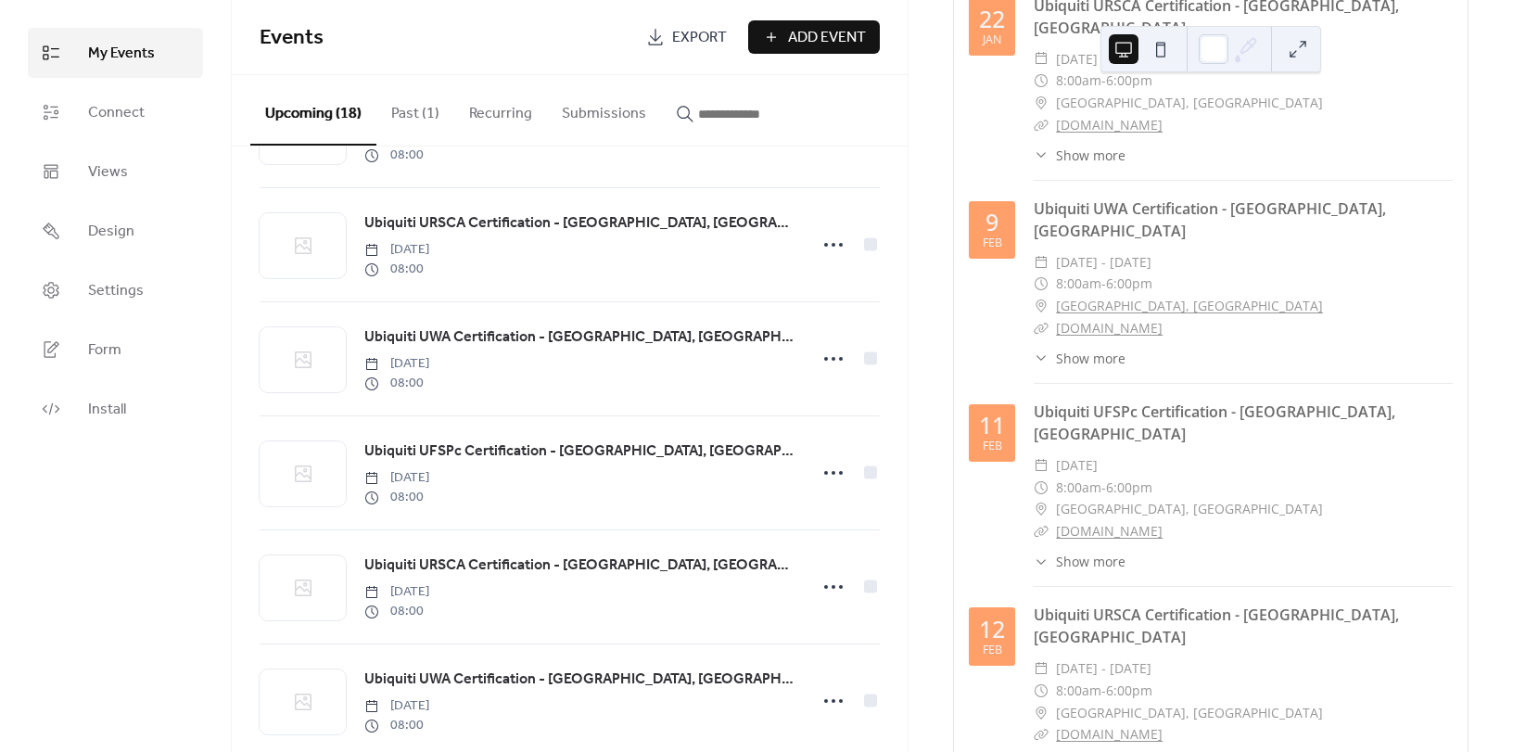
scroll to position [1854, 0]
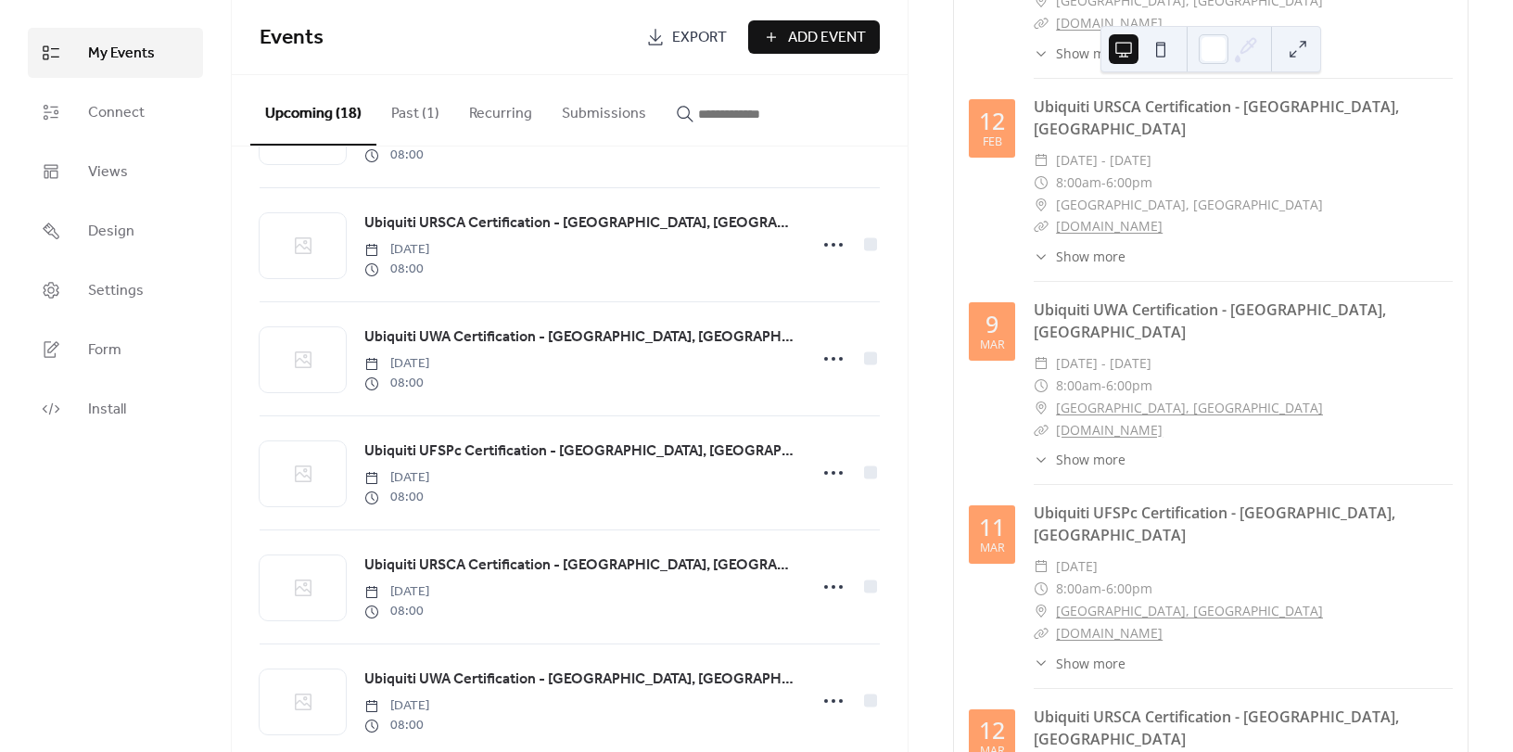
scroll to position [2596, 0]
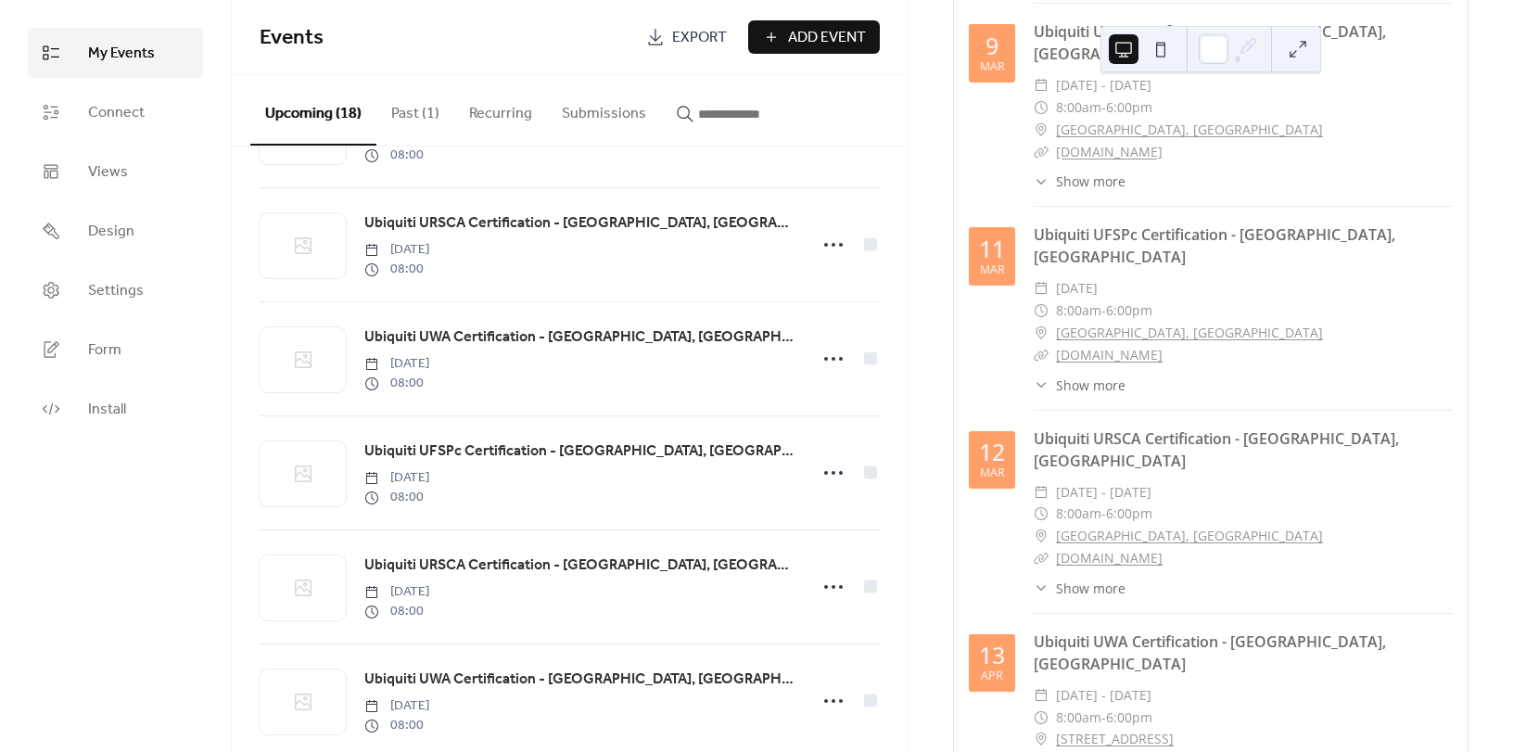
click at [1102, 751] on link "[DOMAIN_NAME]" at bounding box center [1109, 761] width 107 height 18
